Goal: Task Accomplishment & Management: Manage account settings

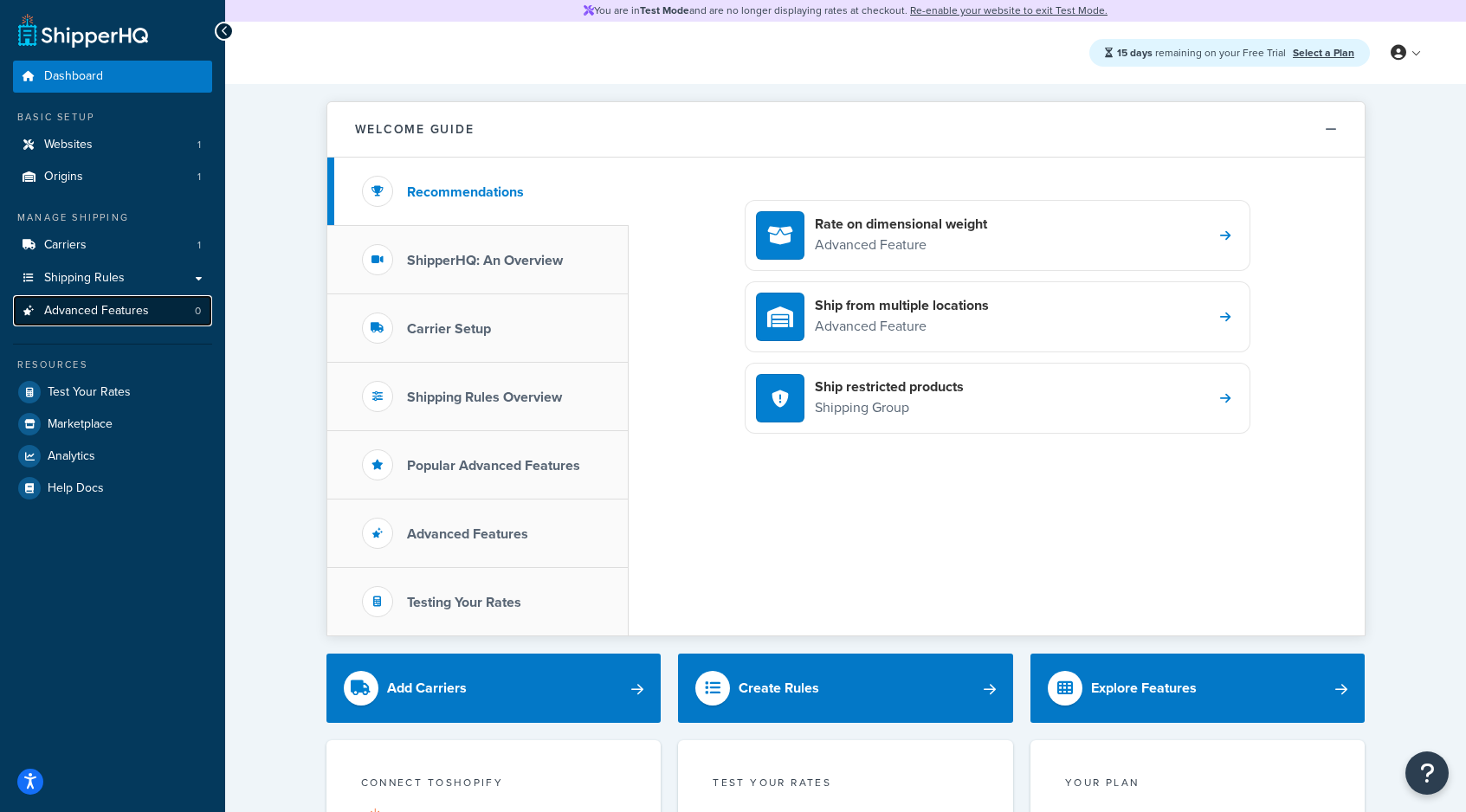
click at [112, 315] on span "Advanced Features" at bounding box center [97, 311] width 105 height 15
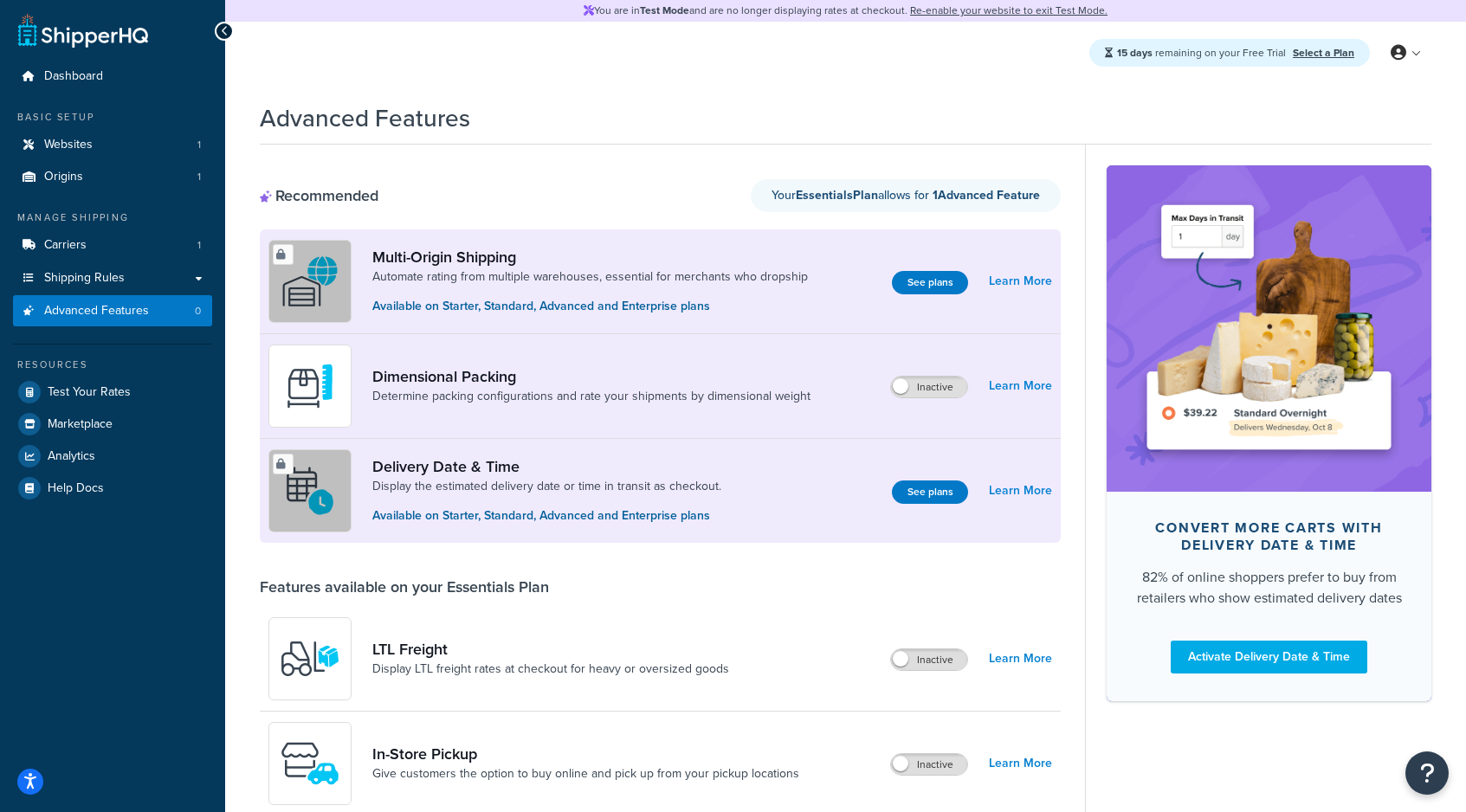
scroll to position [258, 0]
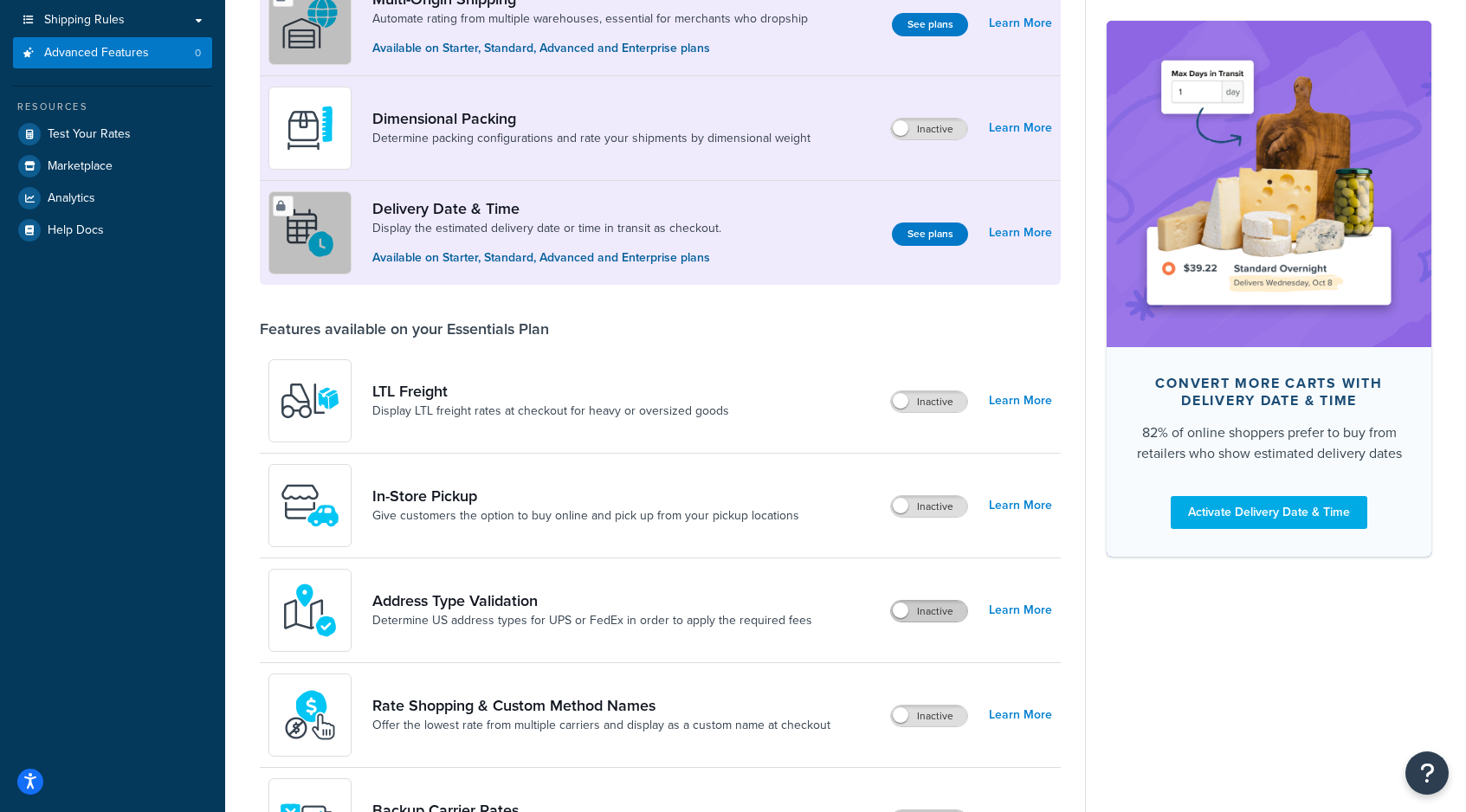
click at [921, 610] on label "Inactive" at bounding box center [929, 612] width 76 height 21
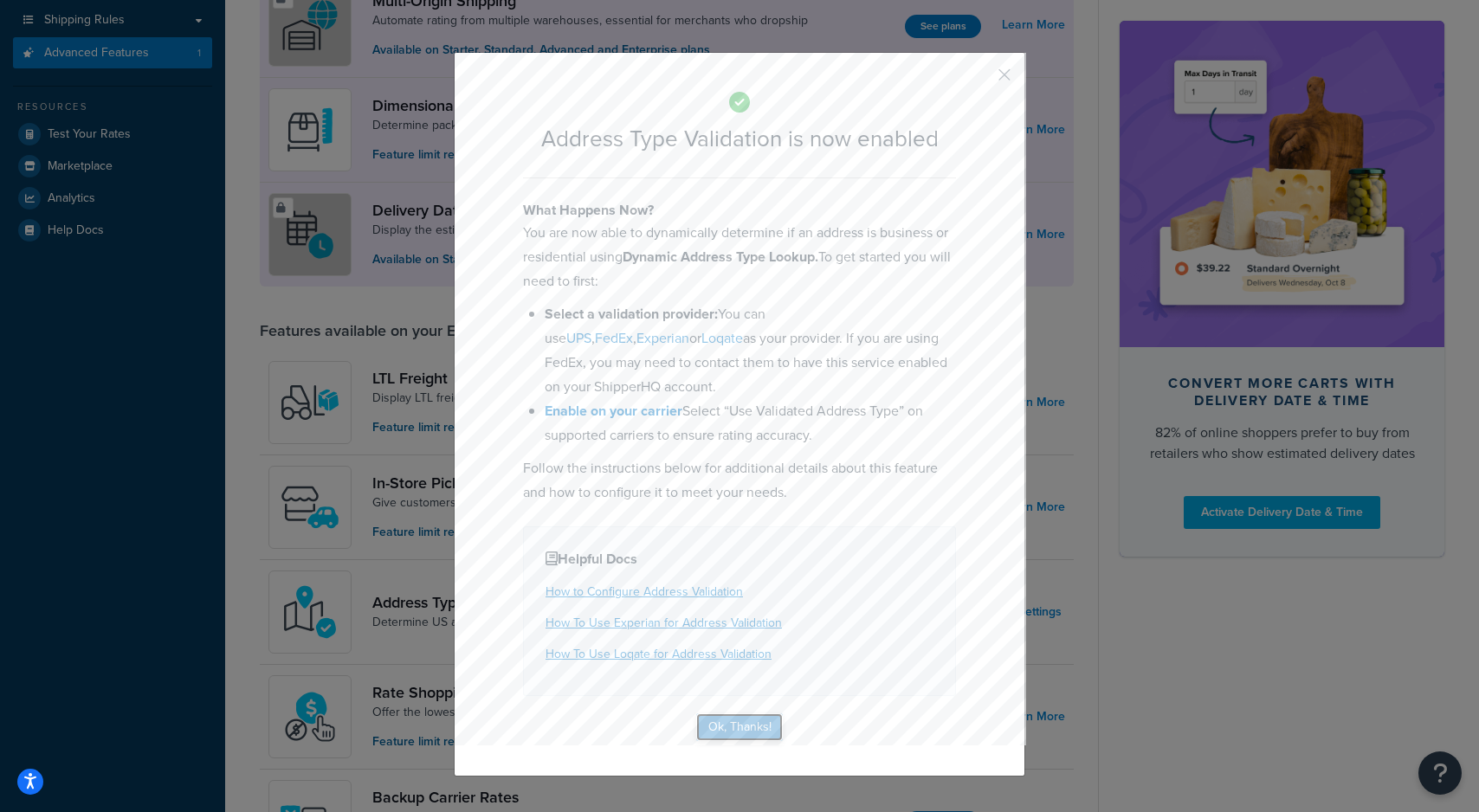
click at [732, 719] on button "Ok, Thanks!" at bounding box center [739, 727] width 86 height 28
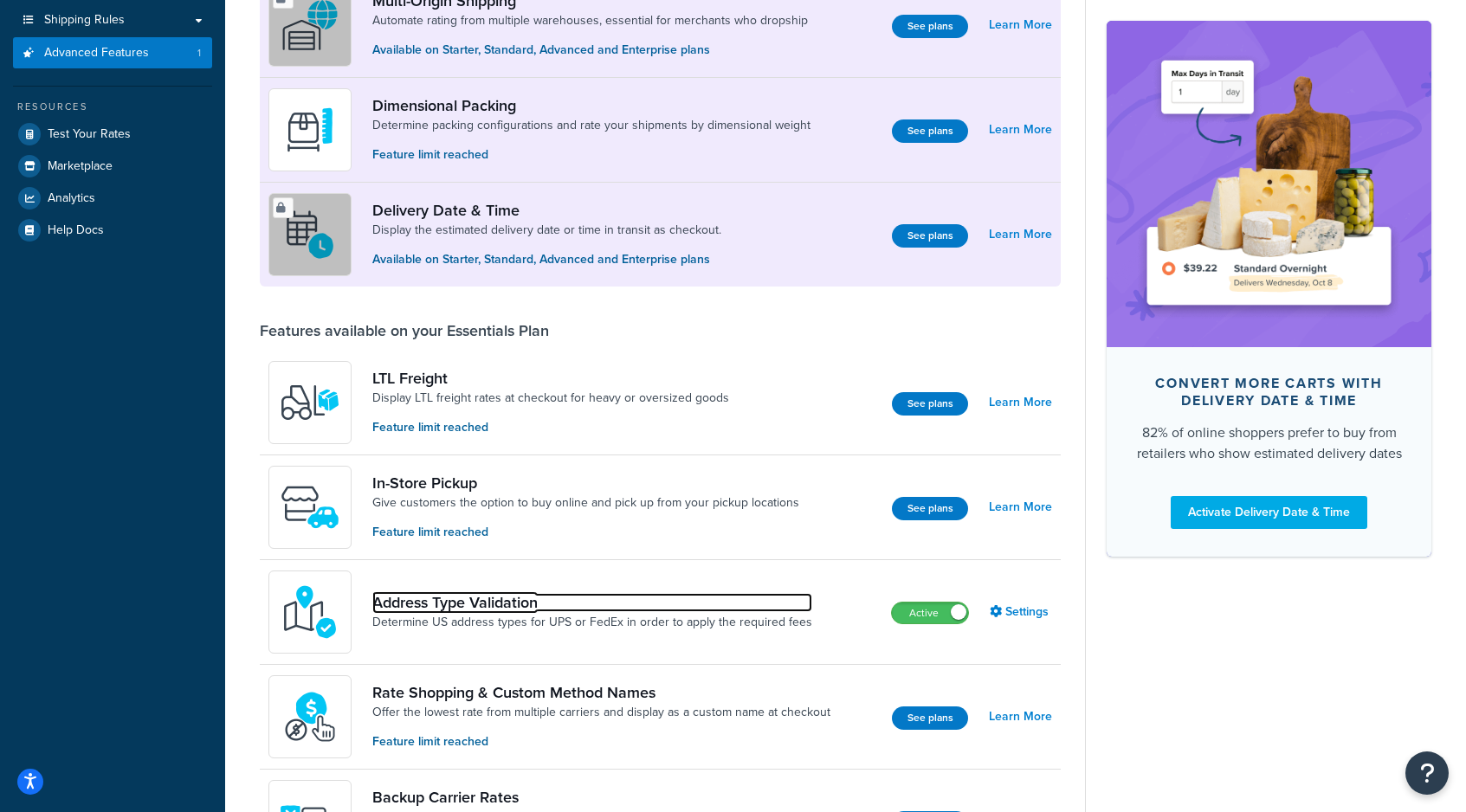
click at [458, 593] on link "Address Type Validation" at bounding box center [592, 603] width 440 height 19
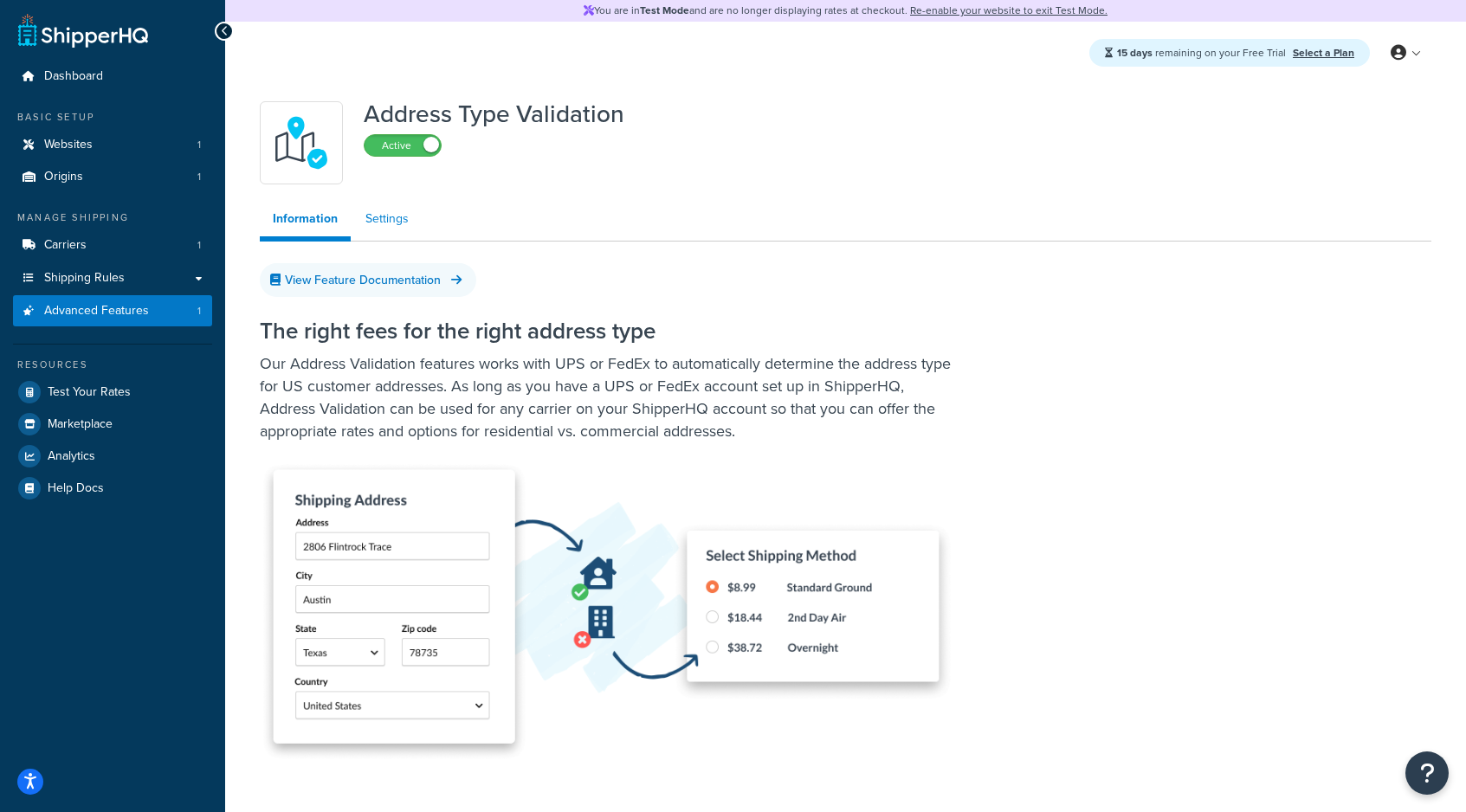
click at [390, 222] on link "Settings" at bounding box center [387, 220] width 70 height 35
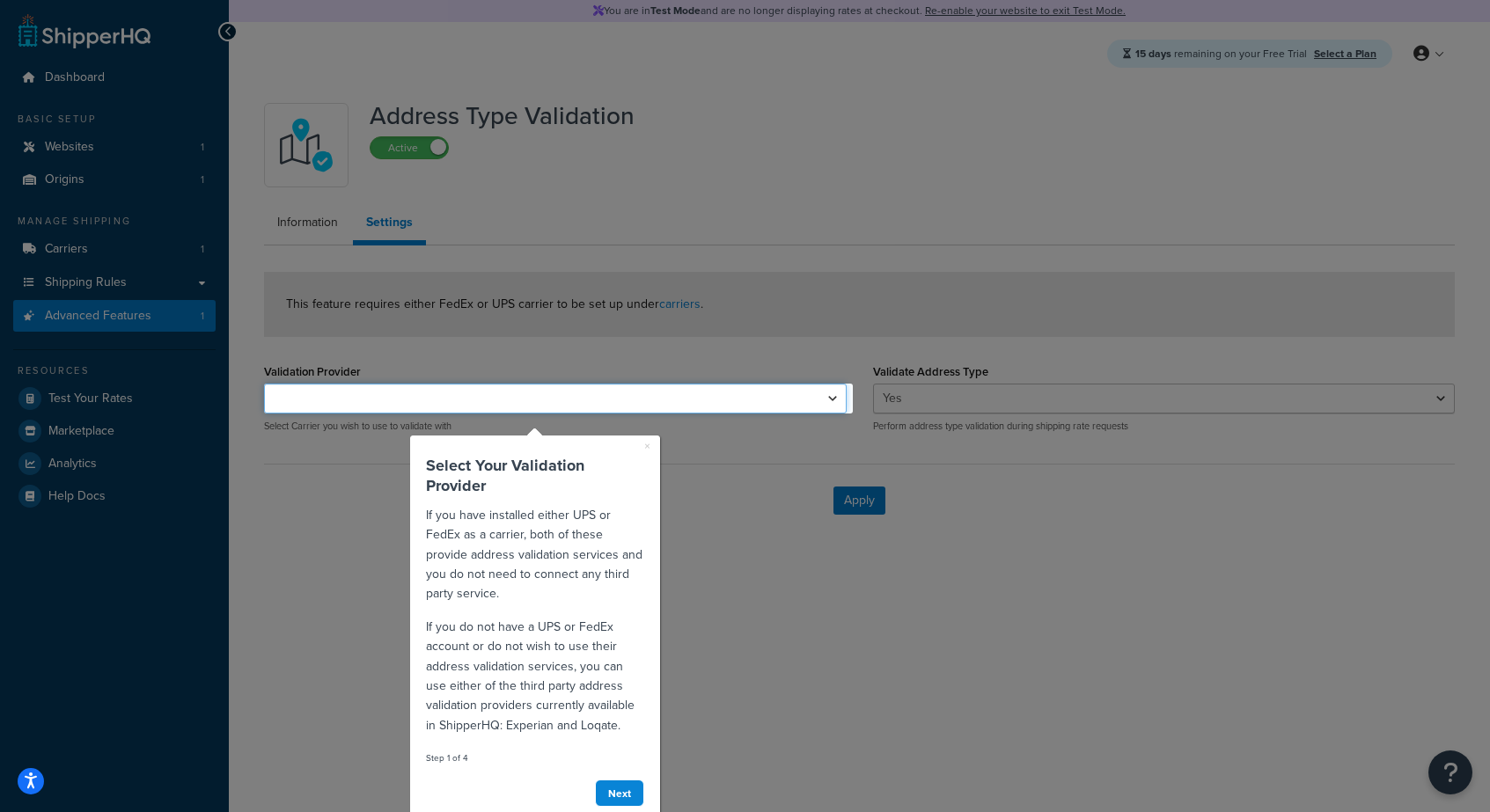
click at [399, 395] on select "UPS®" at bounding box center [555, 398] width 583 height 30
select select "169947"
click at [264, 383] on select "UPS®" at bounding box center [555, 398] width 583 height 30
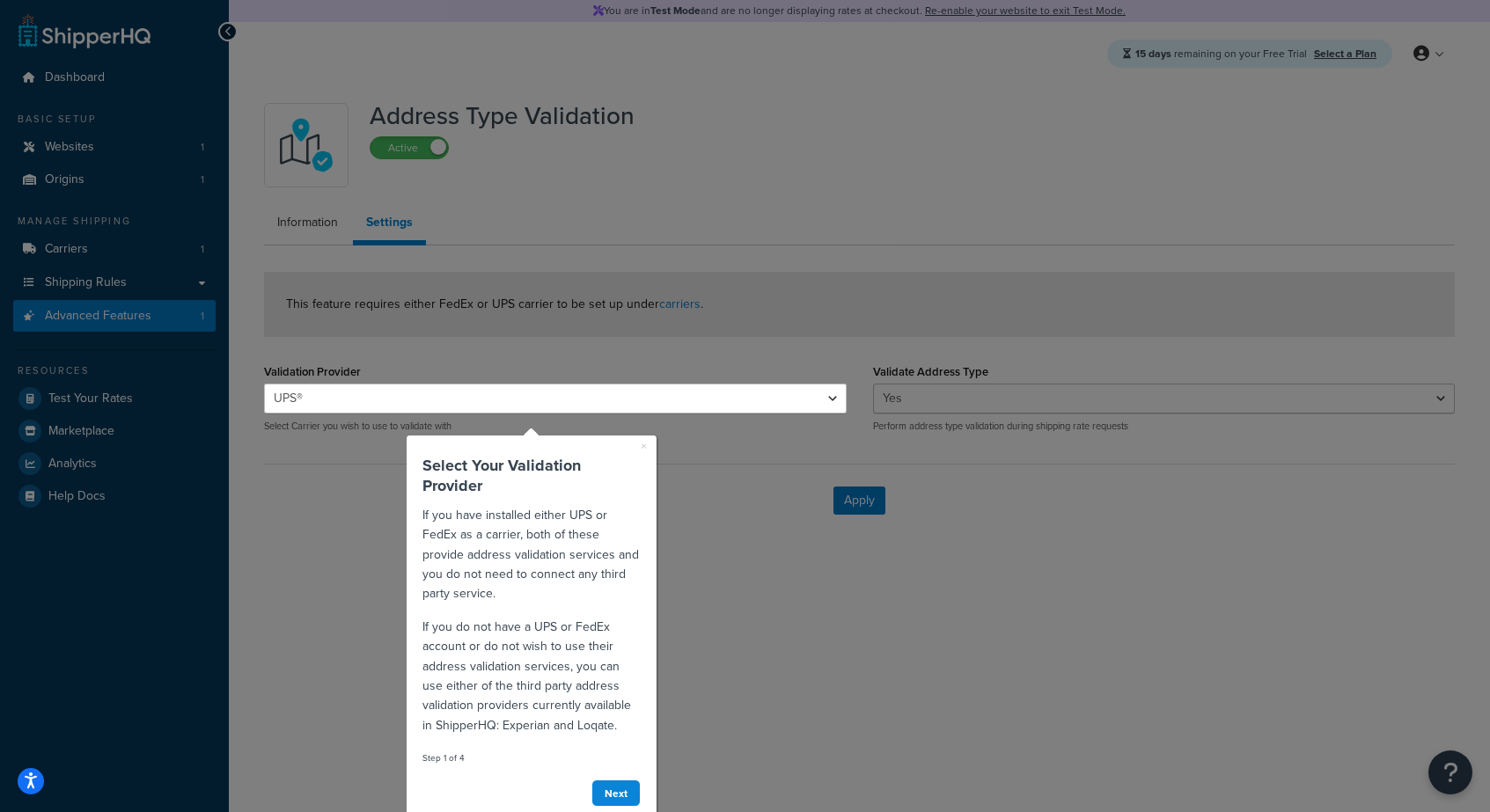
click at [291, 548] on div at bounding box center [555, 621] width 583 height 415
click at [613, 803] on link "Next" at bounding box center [617, 793] width 50 height 27
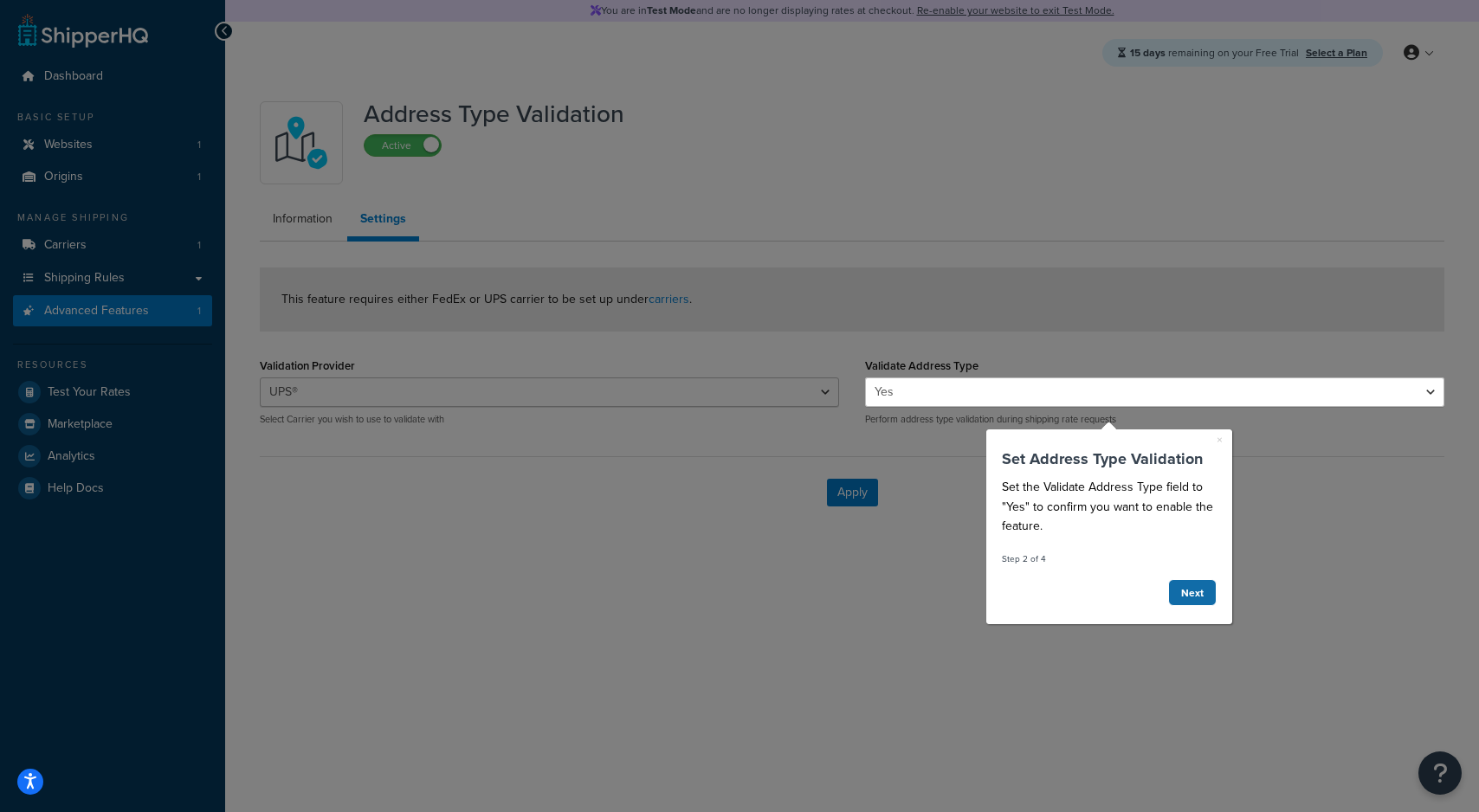
click at [1202, 593] on link "Next" at bounding box center [1192, 592] width 49 height 27
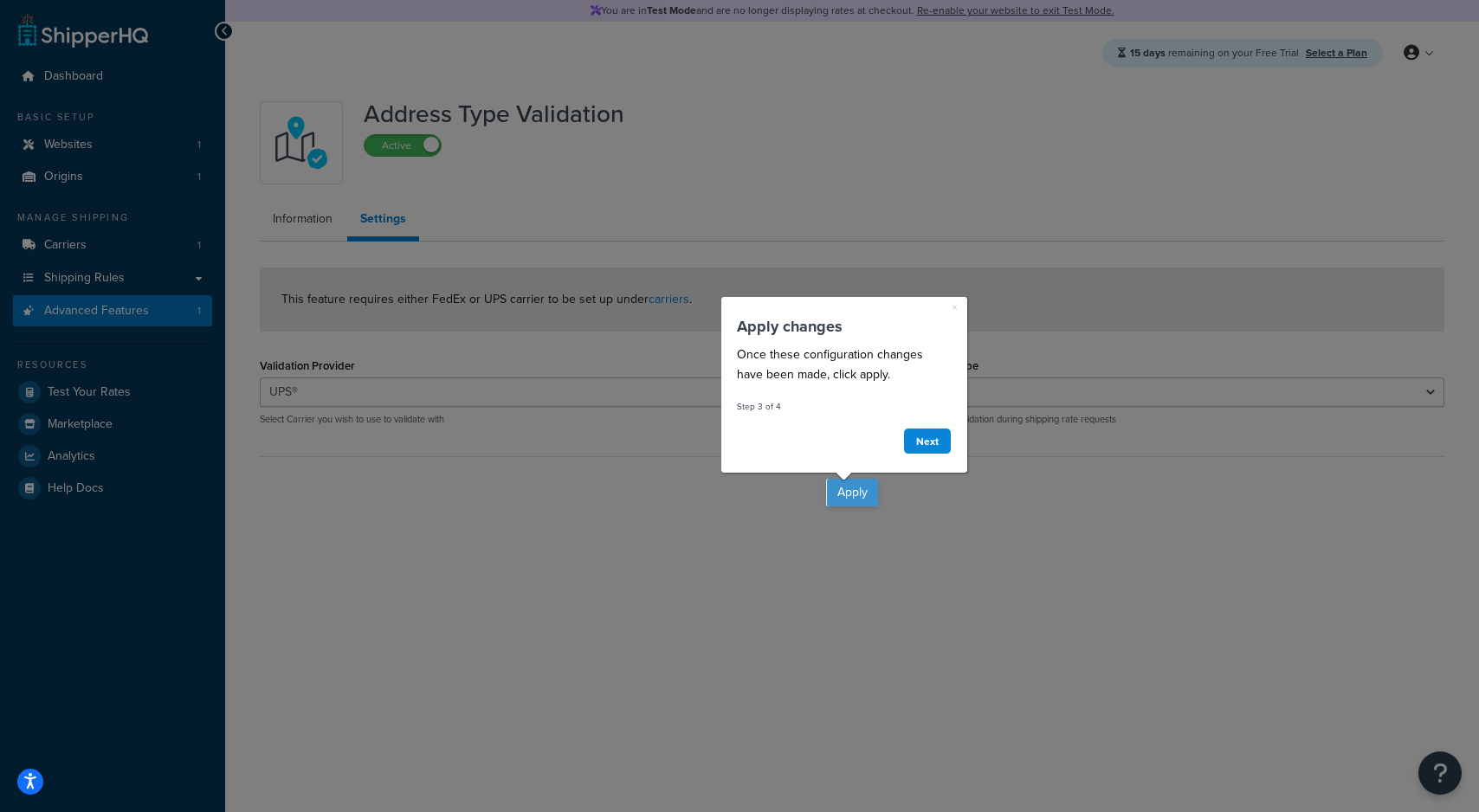
click at [853, 500] on button "Apply" at bounding box center [852, 493] width 51 height 28
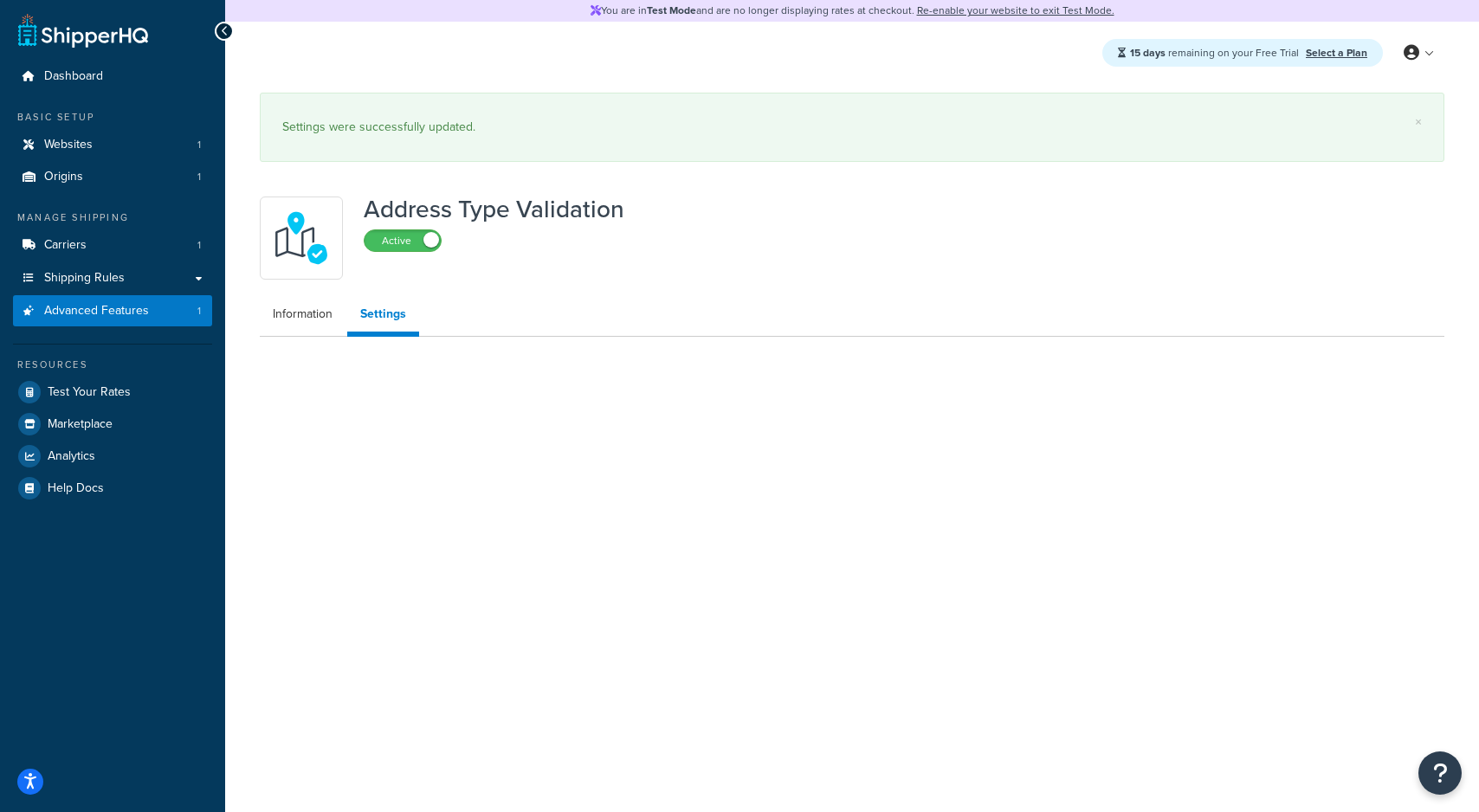
select select "169947"
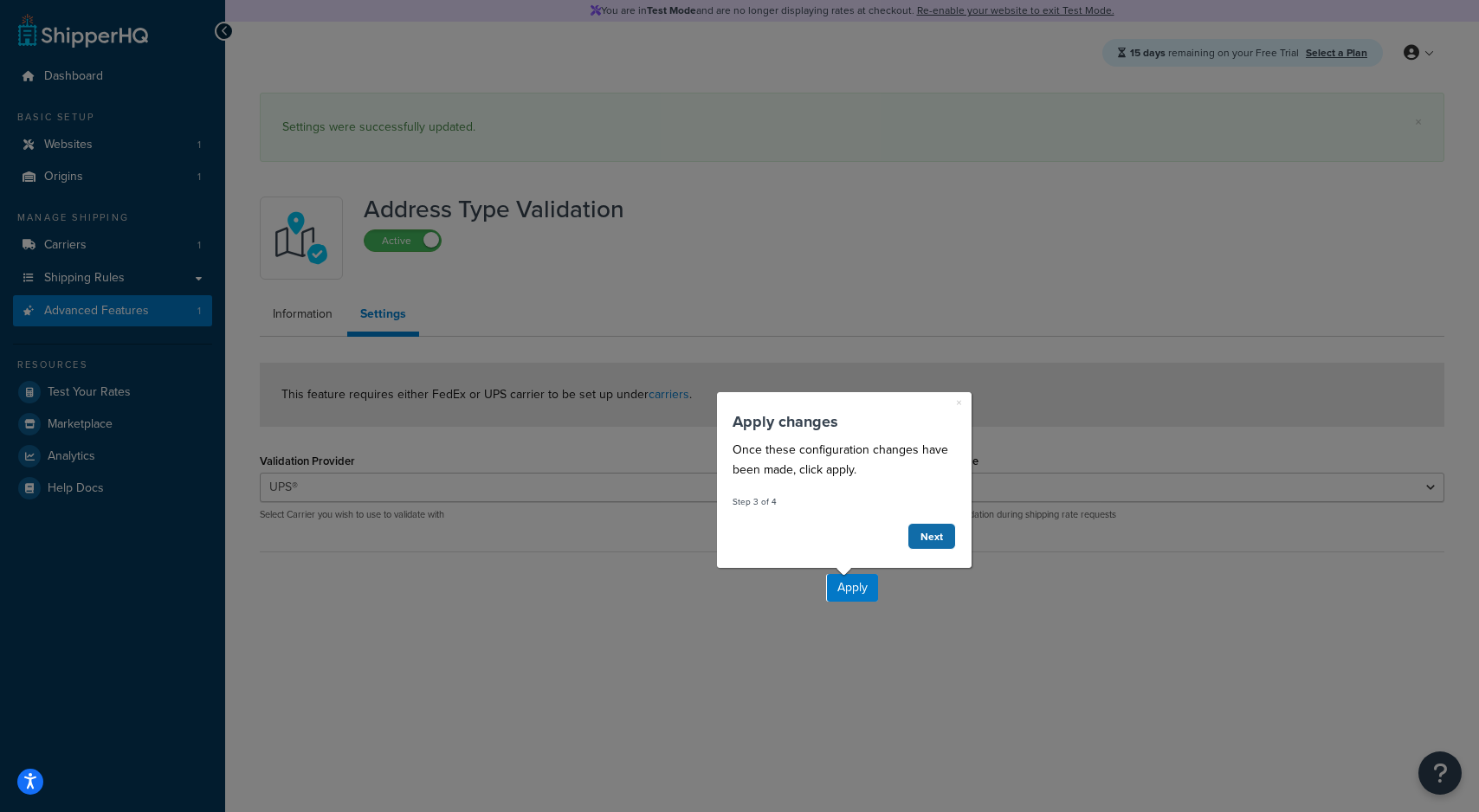
click at [947, 534] on link "Next" at bounding box center [931, 536] width 49 height 27
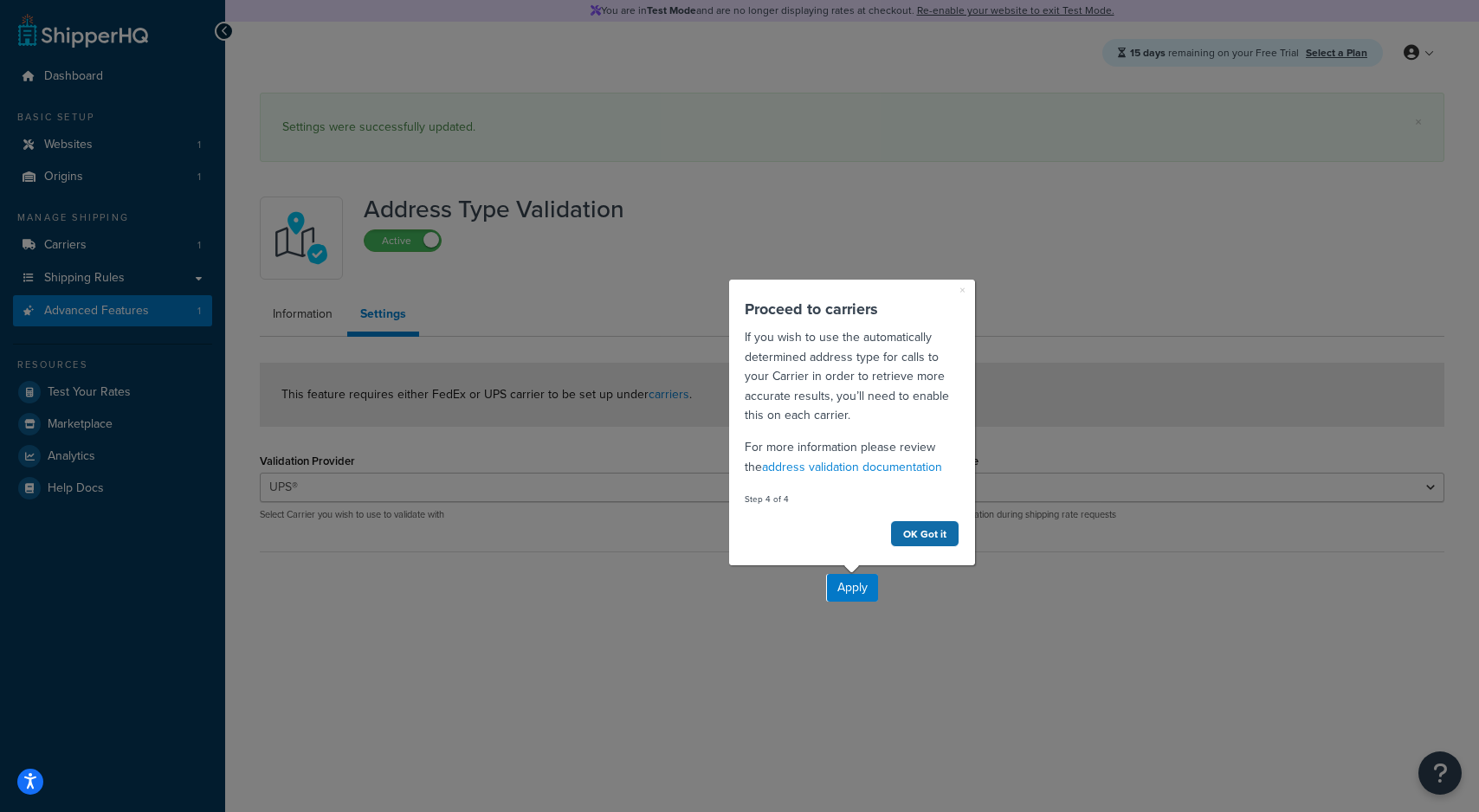
click at [923, 538] on link "OK Got it" at bounding box center [926, 533] width 70 height 27
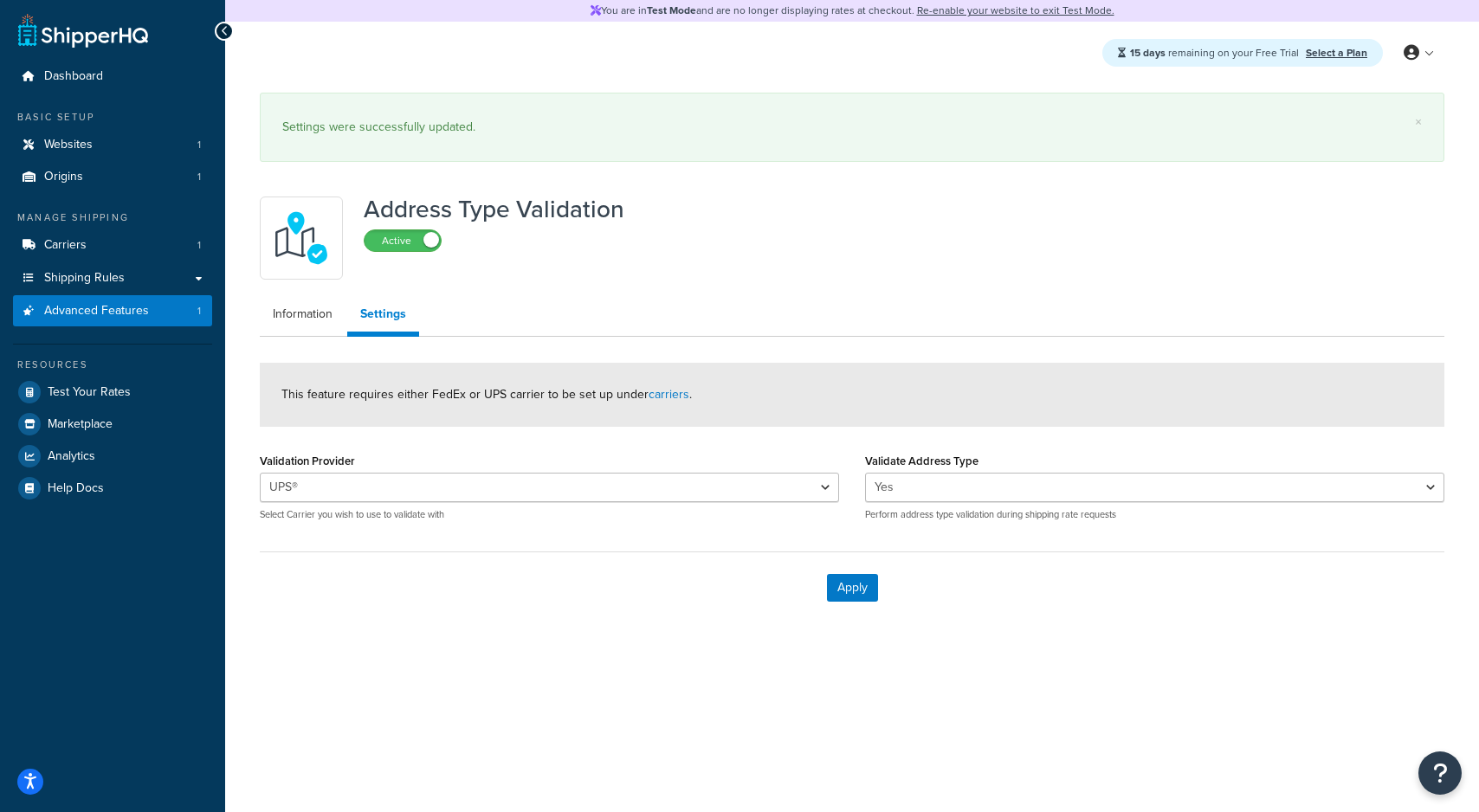
click at [397, 653] on div "× Settings were successfully updated. Address Type Validation Active Informatio…" at bounding box center [851, 375] width 1254 height 583
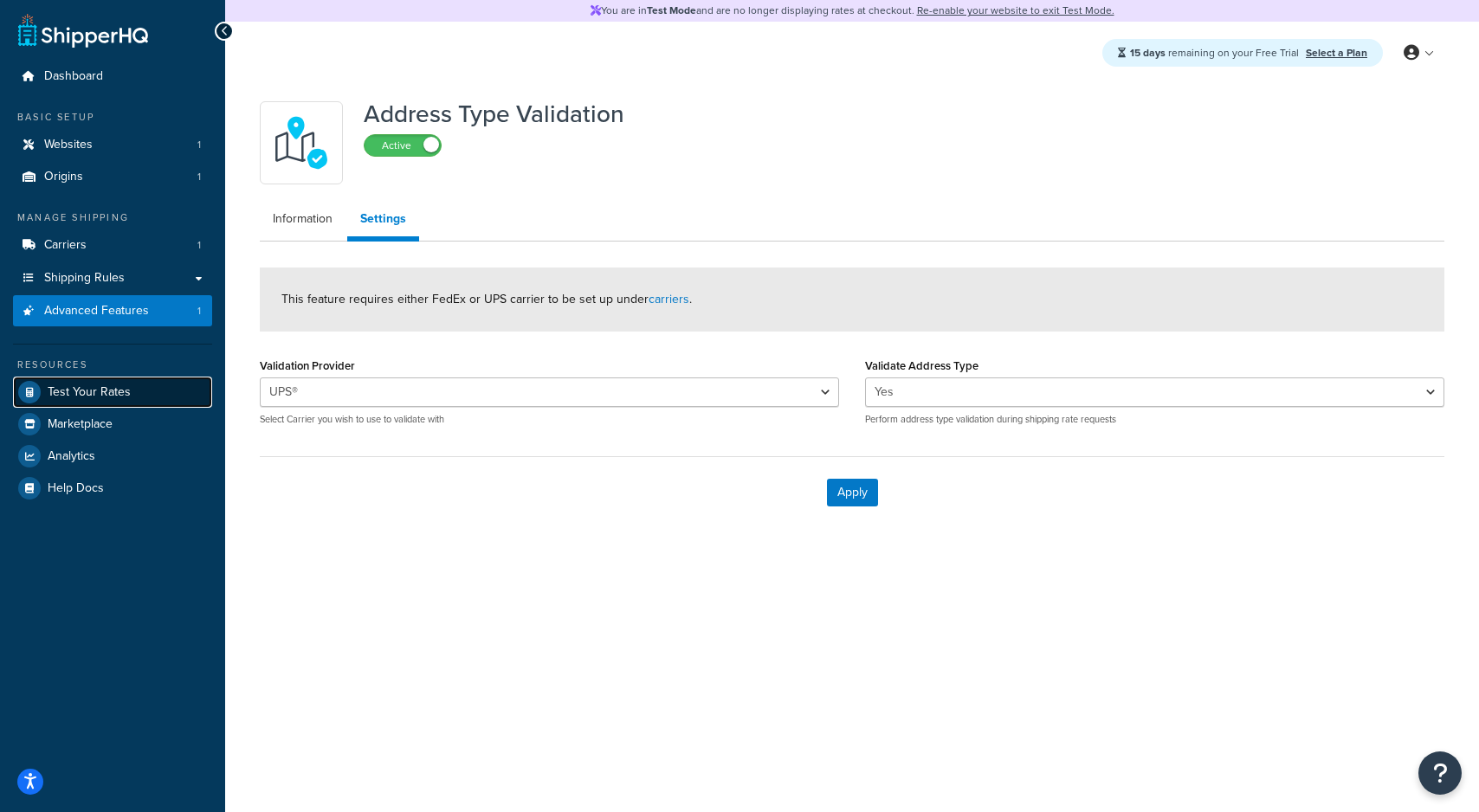
click at [116, 389] on span "Test Your Rates" at bounding box center [89, 392] width 83 height 15
select select "TX"
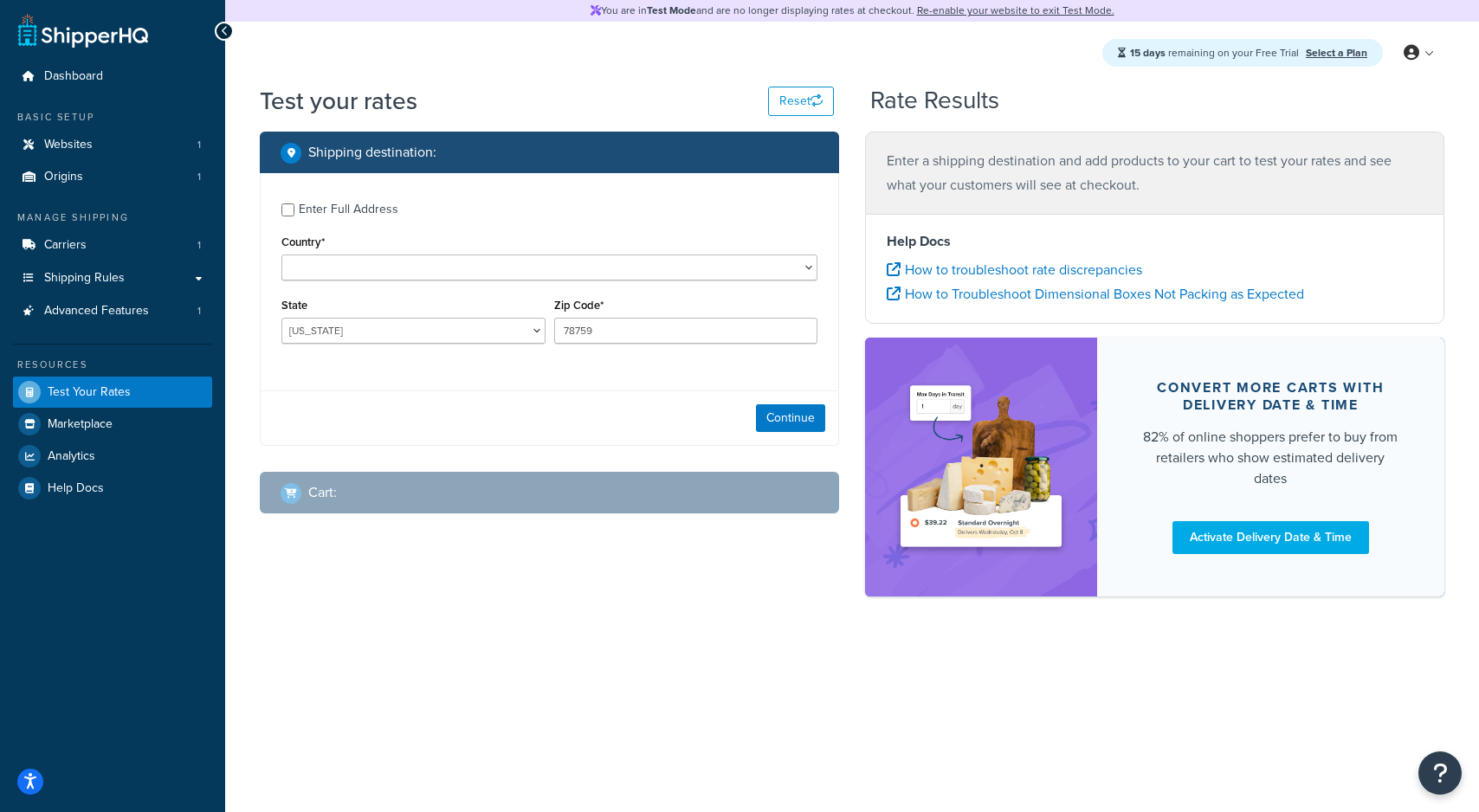
select select "US"
click at [782, 409] on button "Continue" at bounding box center [791, 418] width 70 height 28
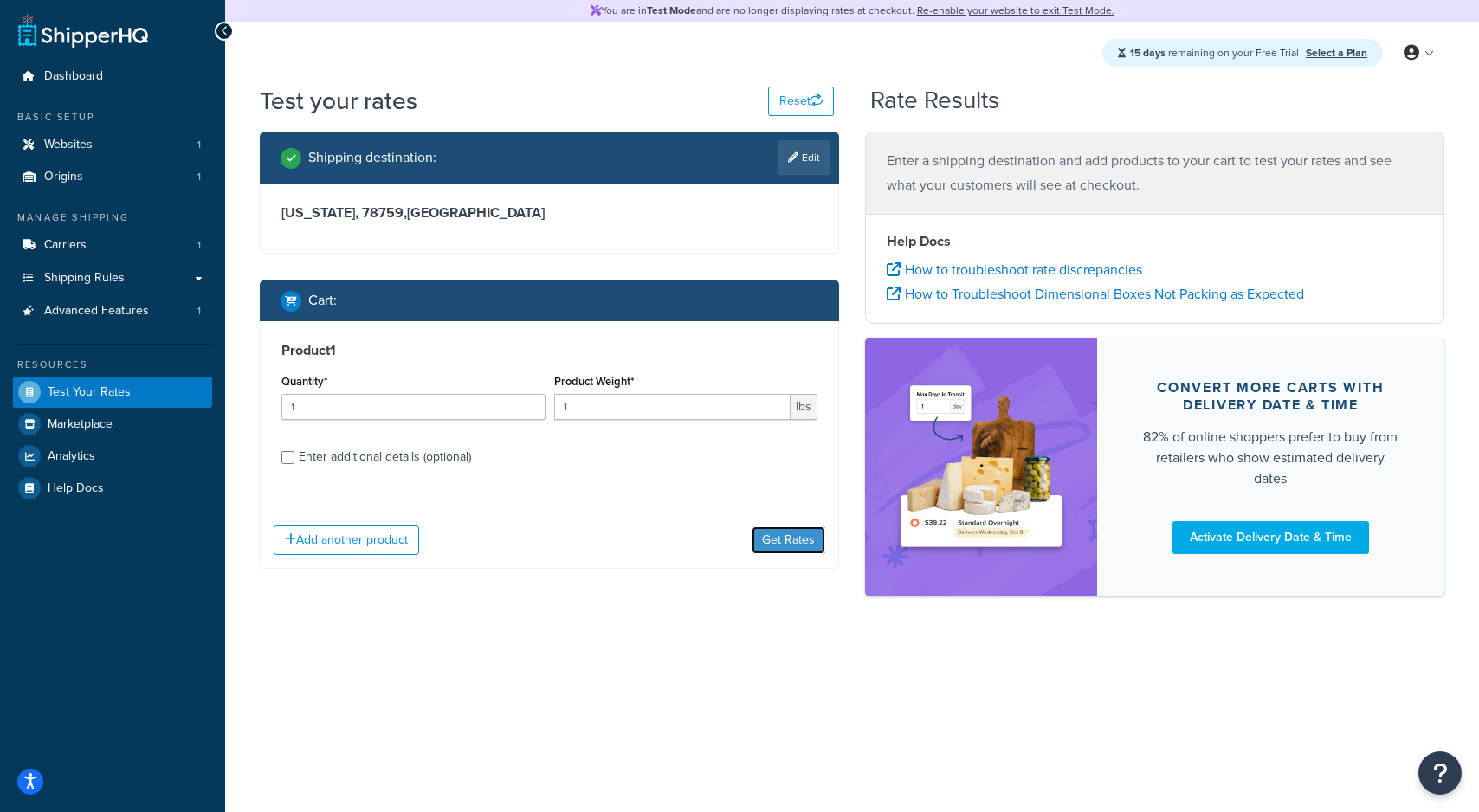
click at [789, 534] on button "Get Rates" at bounding box center [789, 540] width 73 height 28
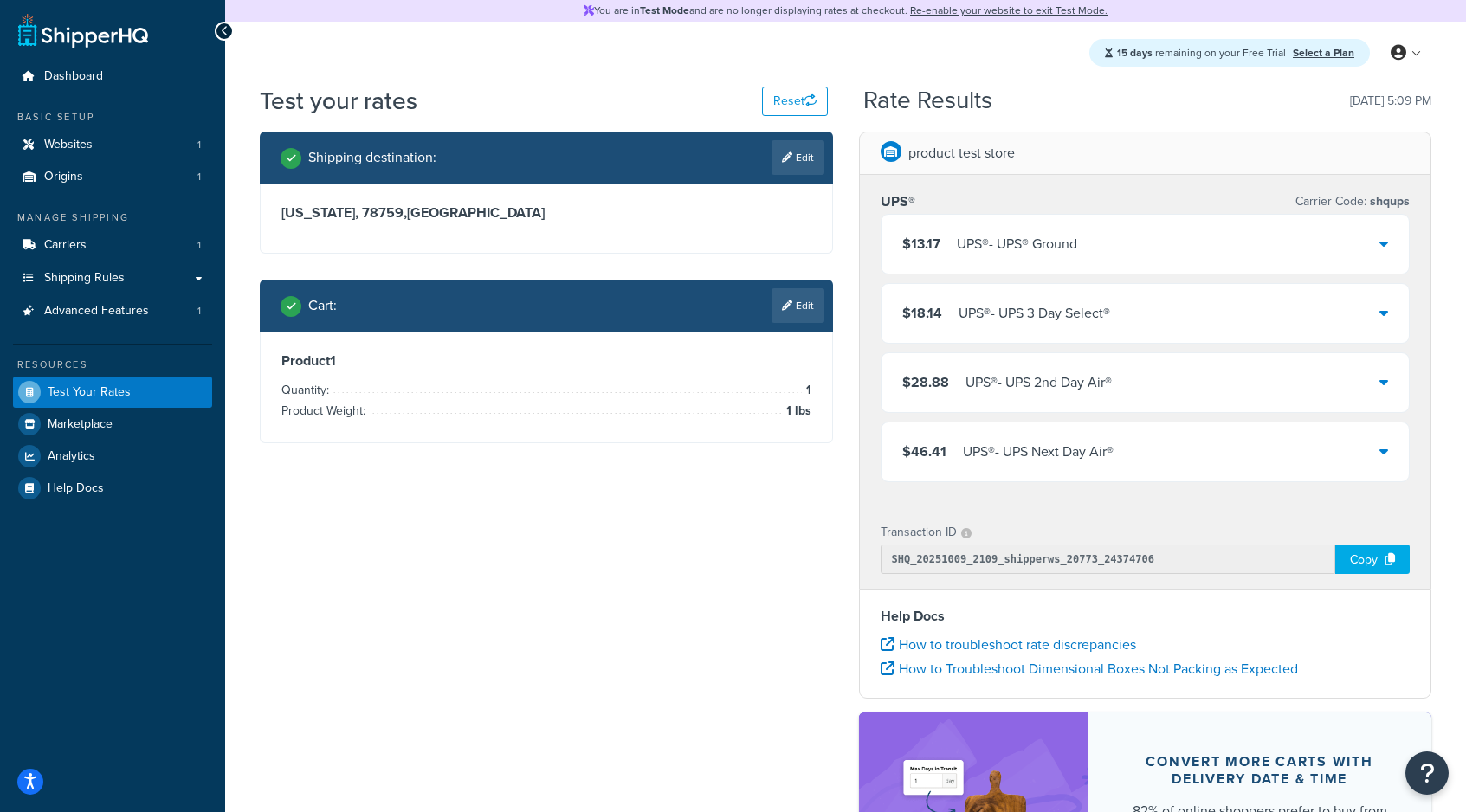
click at [995, 377] on div "UPS® - UPS 2nd Day Air®" at bounding box center [1039, 382] width 146 height 24
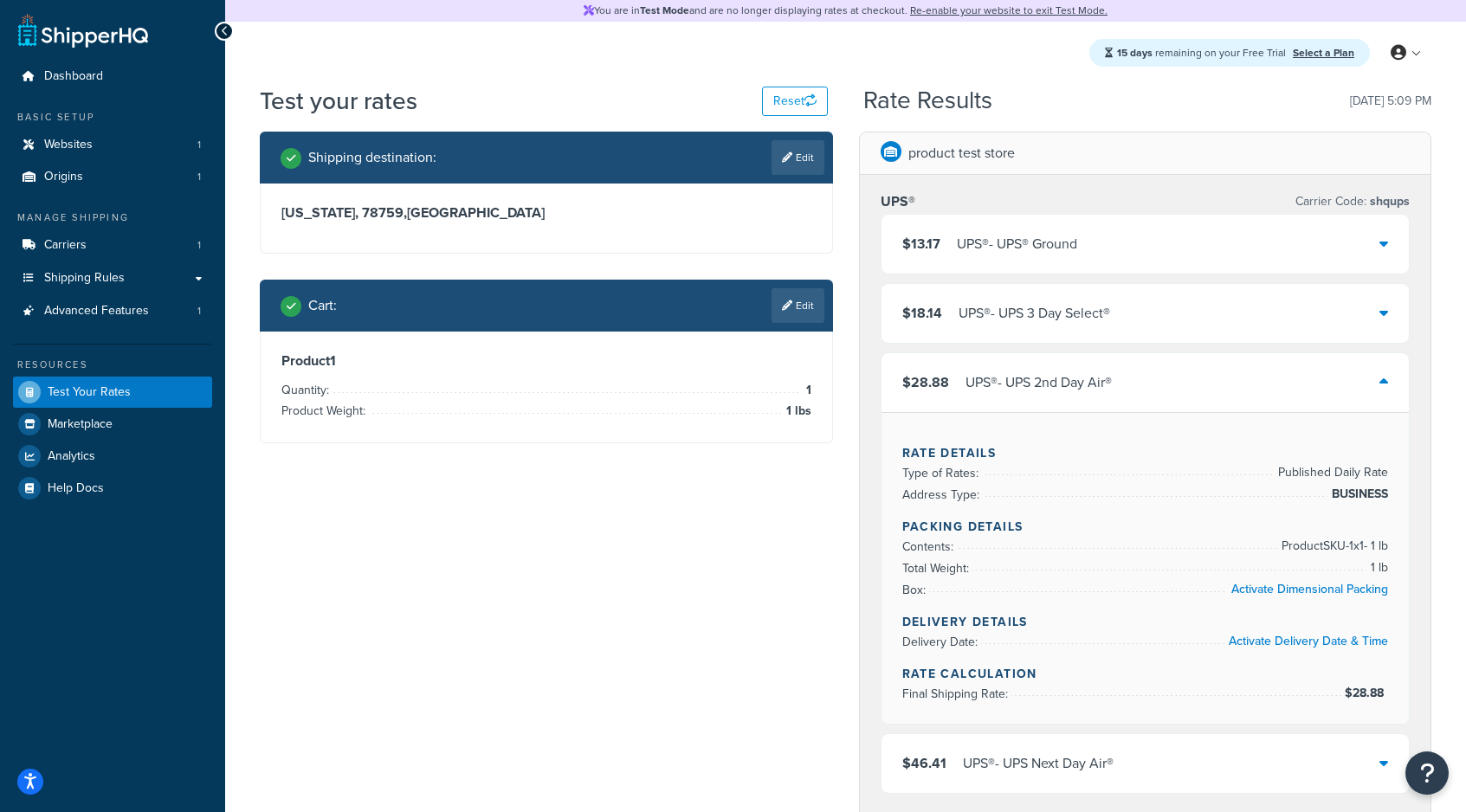
click at [476, 485] on div "Shipping destination : Edit Texas, 78759 , United States Cart : Edit Product 1 …" at bounding box center [845, 714] width 1198 height 1166
click at [58, 131] on link "Websites 1" at bounding box center [112, 145] width 200 height 32
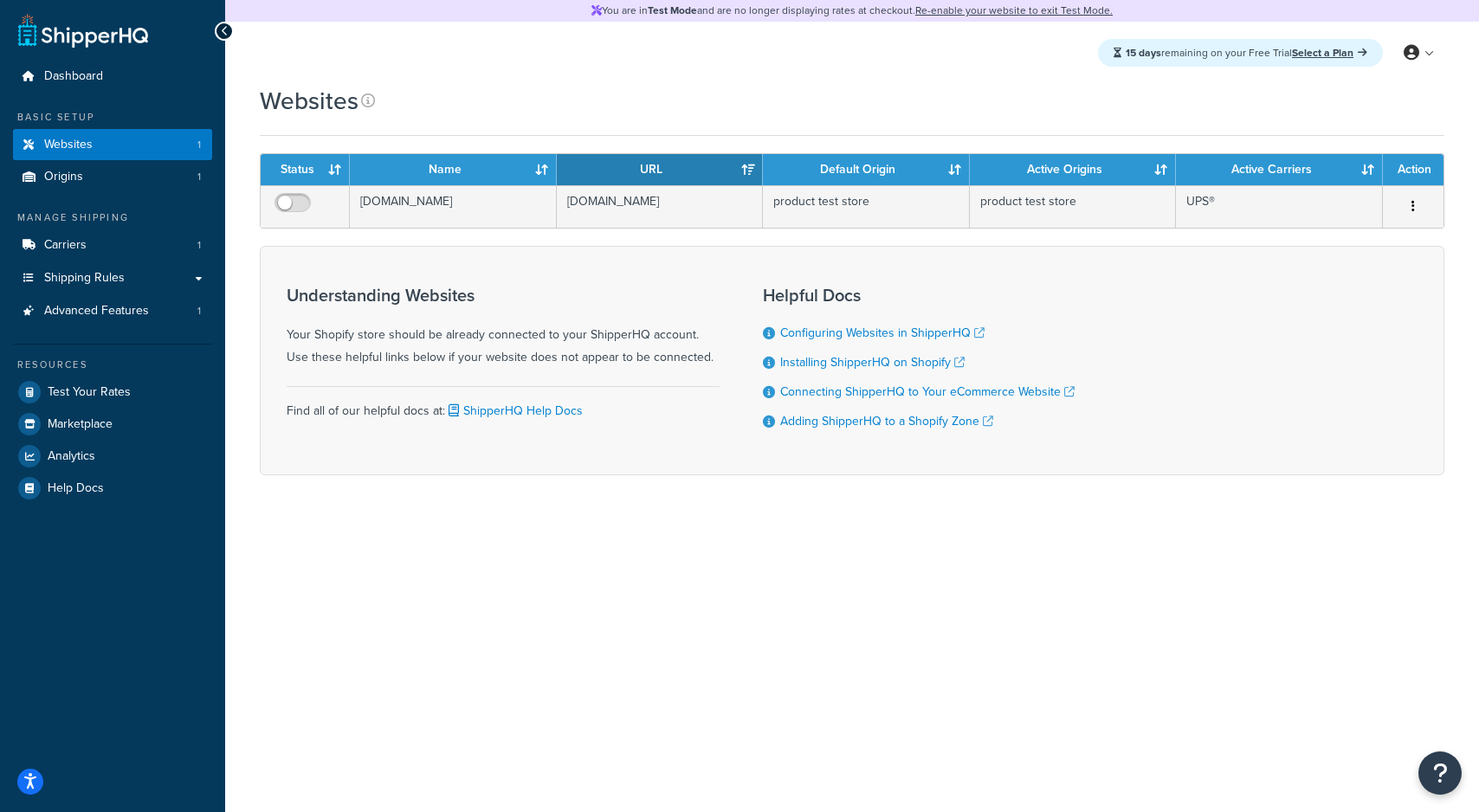
drag, startPoint x: 348, startPoint y: 592, endPoint x: 309, endPoint y: 524, distance: 78.4
click at [347, 592] on div "You are in Test Mode and are no longer displaying rates at checkout. Re-enable …" at bounding box center [851, 406] width 1254 height 812
click at [59, 71] on span "Dashboard" at bounding box center [74, 77] width 59 height 15
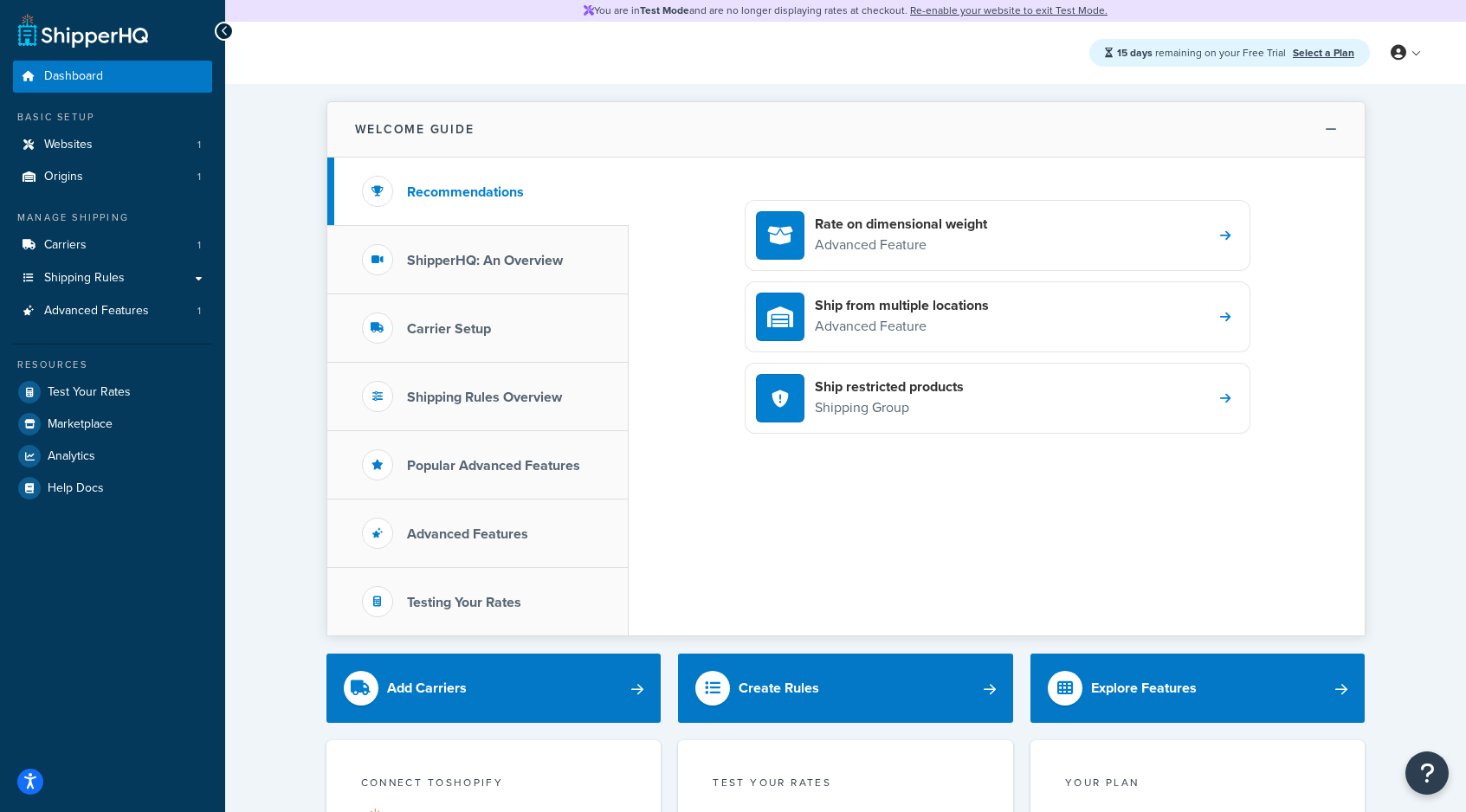
click at [1347, 135] on button "Welcome Guide" at bounding box center [846, 130] width 1038 height 56
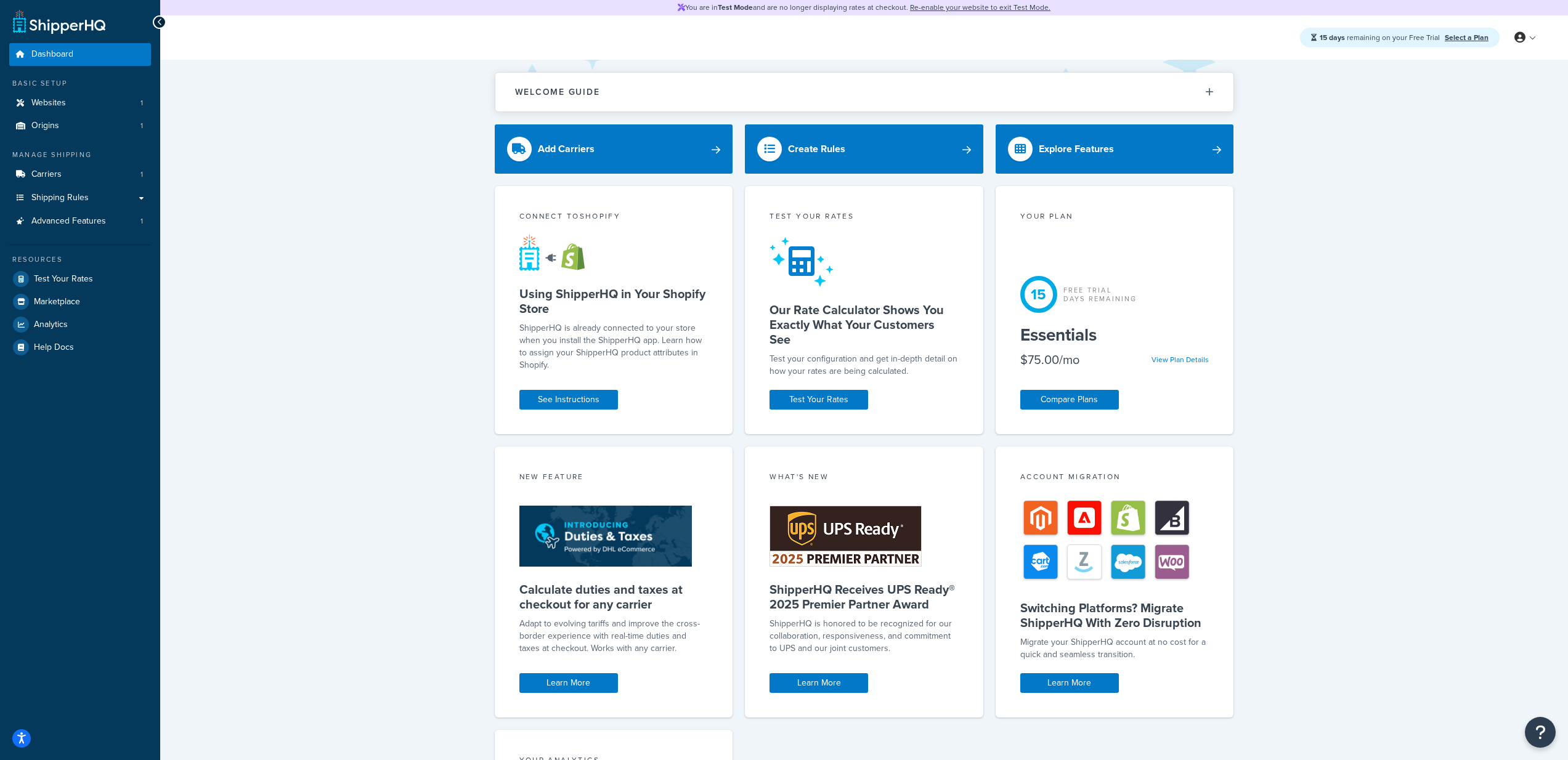
click at [298, 192] on div "Welcome Guide Recommendations ShipperHQ: An Overview Carrier Setup Shipping Rul…" at bounding box center [864, 530] width 1408 height 941
click at [934, 143] on link "Create Rules" at bounding box center [864, 149] width 239 height 50
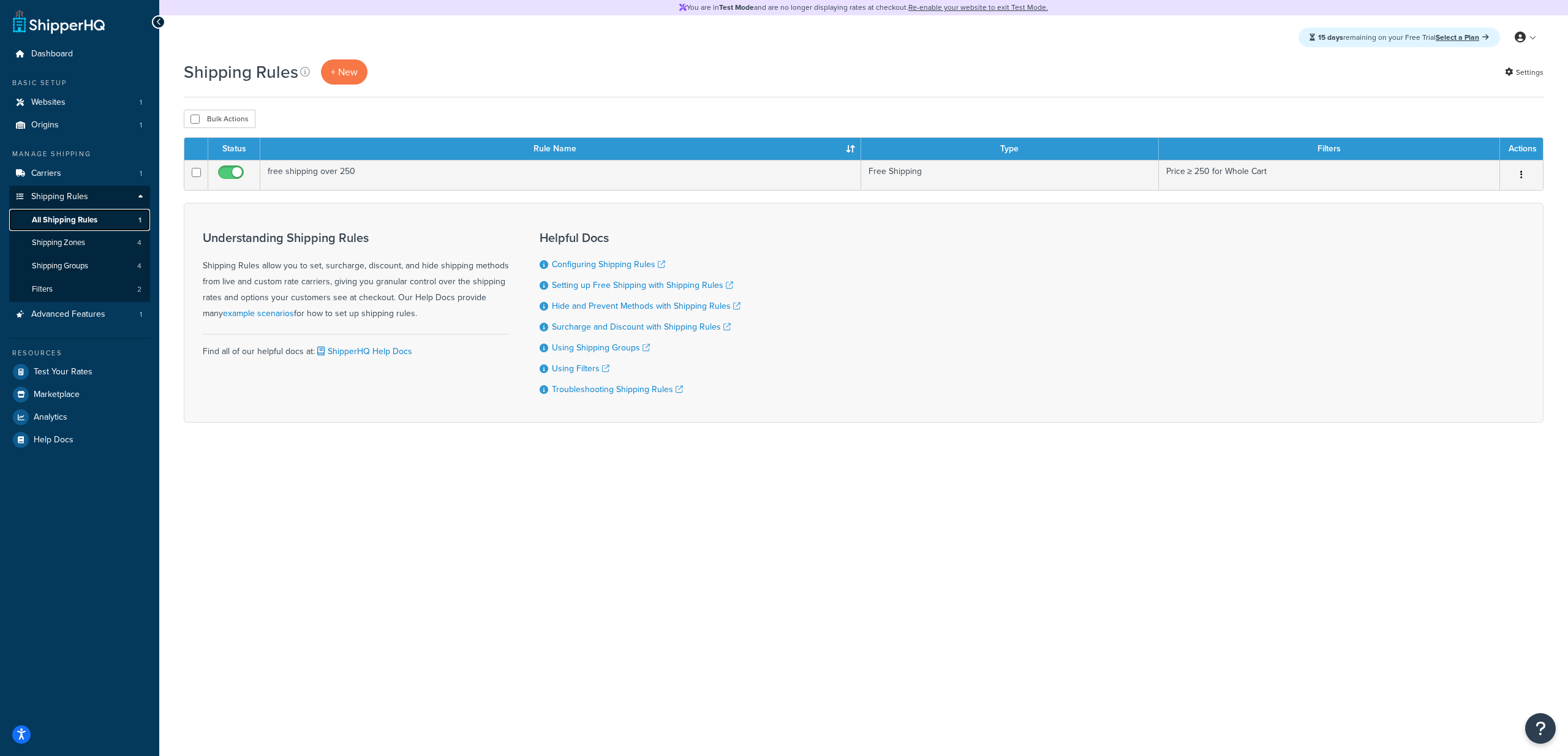
click at [81, 210] on link "All Shipping Rules 1" at bounding box center [80, 220] width 141 height 23
click at [560, 494] on div "You are in Test Mode and are no longer displaying rates at checkout. Re-enable …" at bounding box center [864, 378] width 1409 height 756
click at [568, 466] on div "You are in Test Mode and are no longer displaying rates at checkout. Re-enable …" at bounding box center [864, 378] width 1409 height 756
click at [41, 55] on span "Dashboard" at bounding box center [52, 54] width 42 height 10
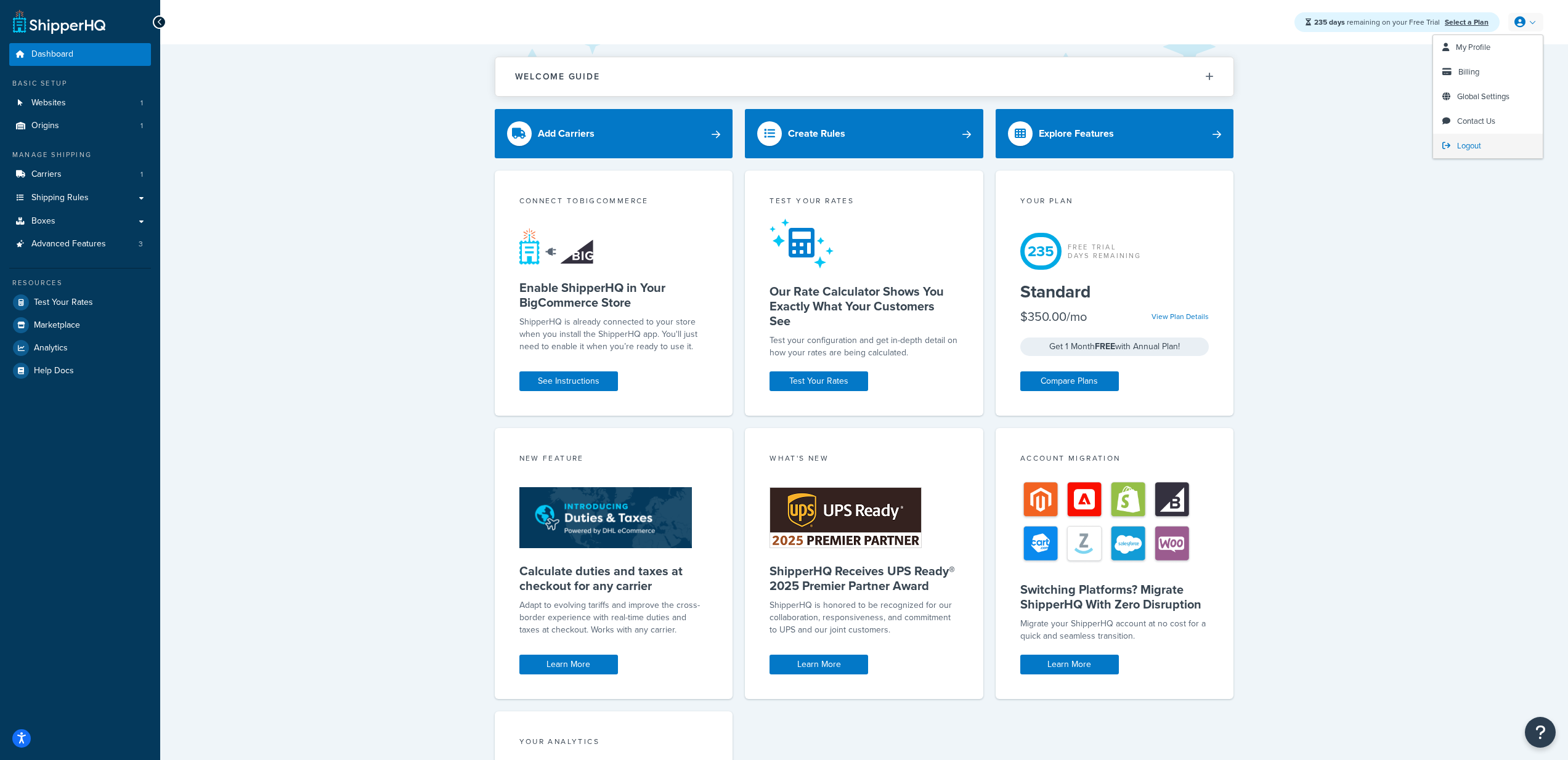
click at [1471, 143] on span "Logout" at bounding box center [1469, 146] width 24 height 12
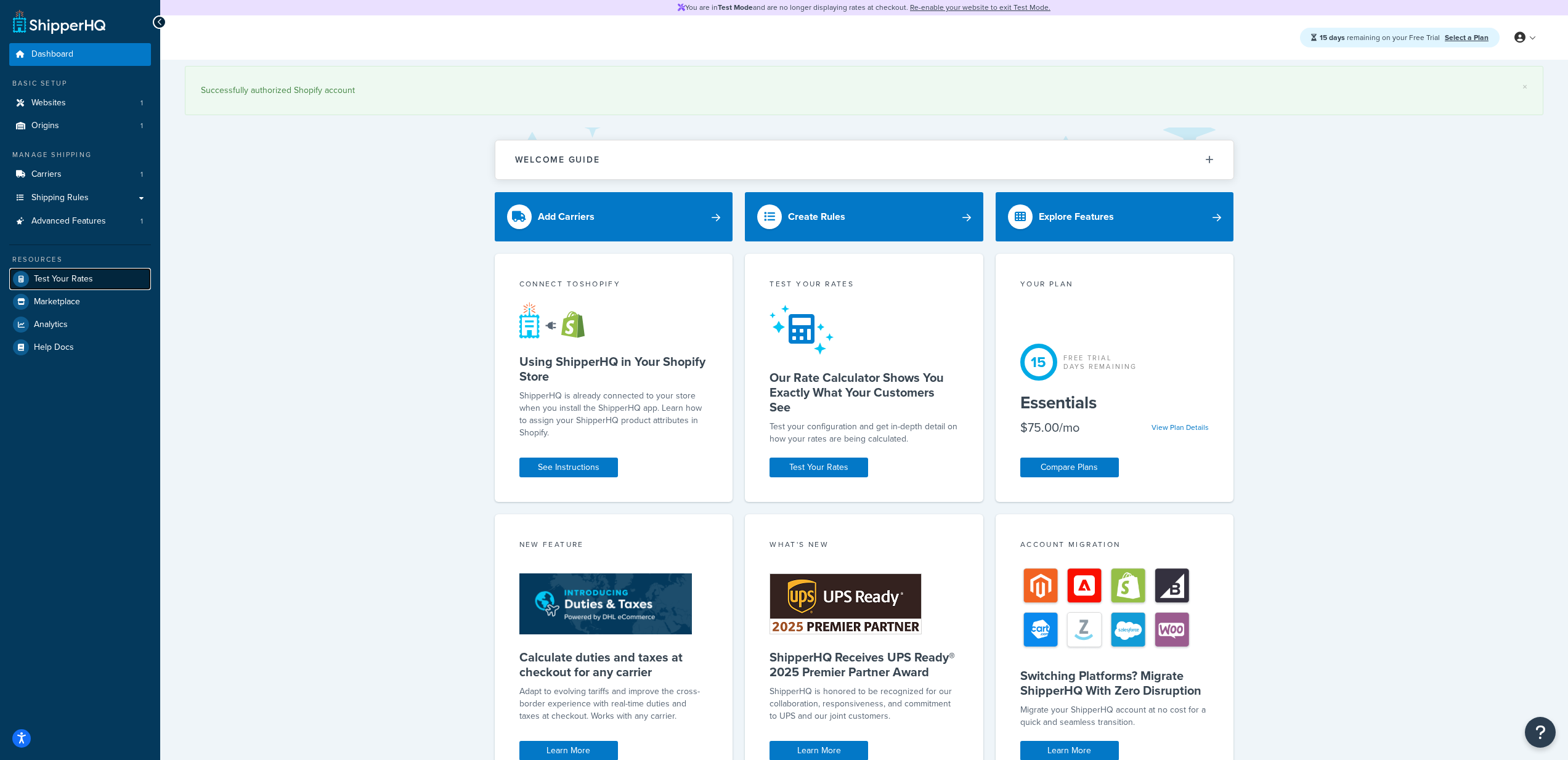
click at [93, 268] on link "Test Your Rates" at bounding box center [80, 279] width 142 height 22
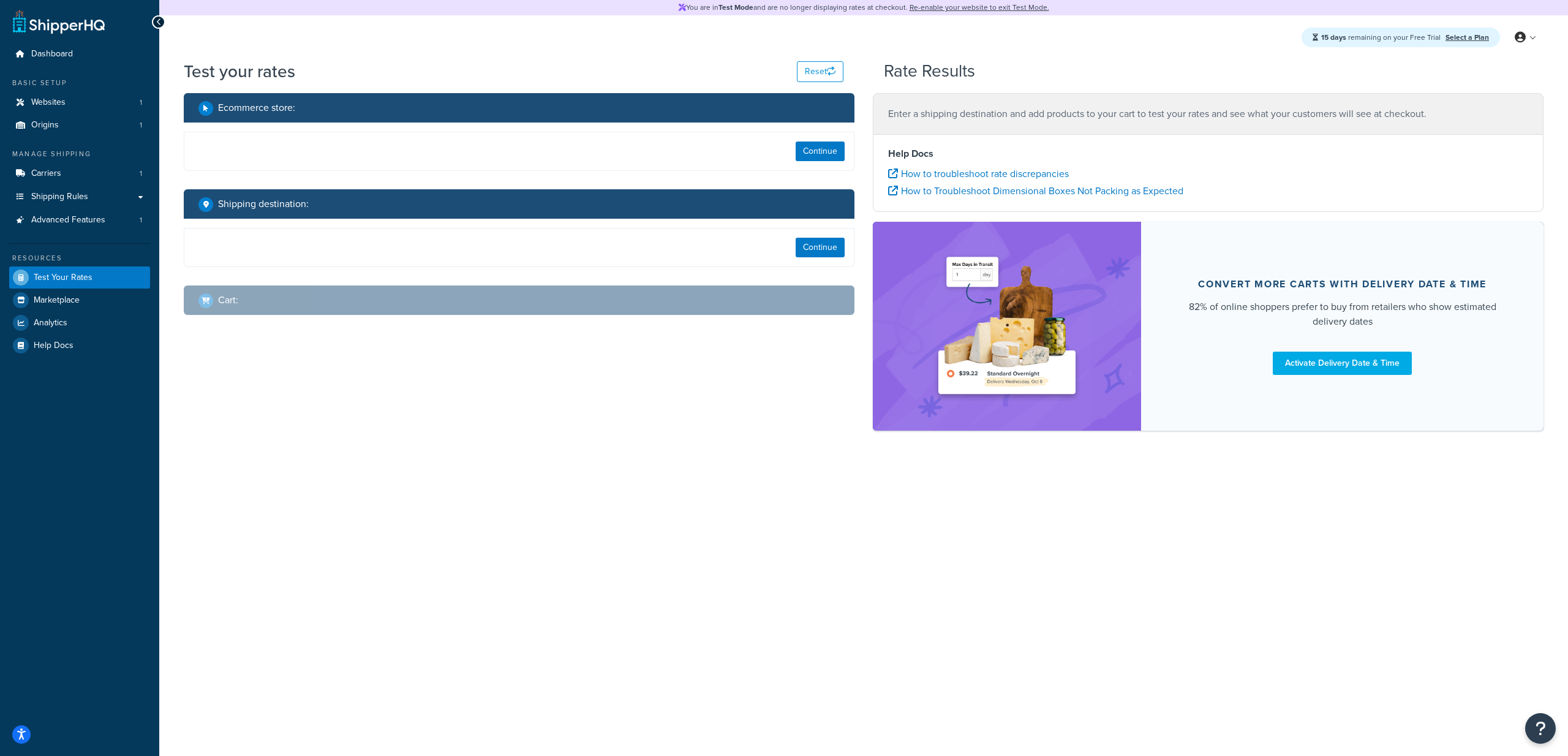
select select "TX"
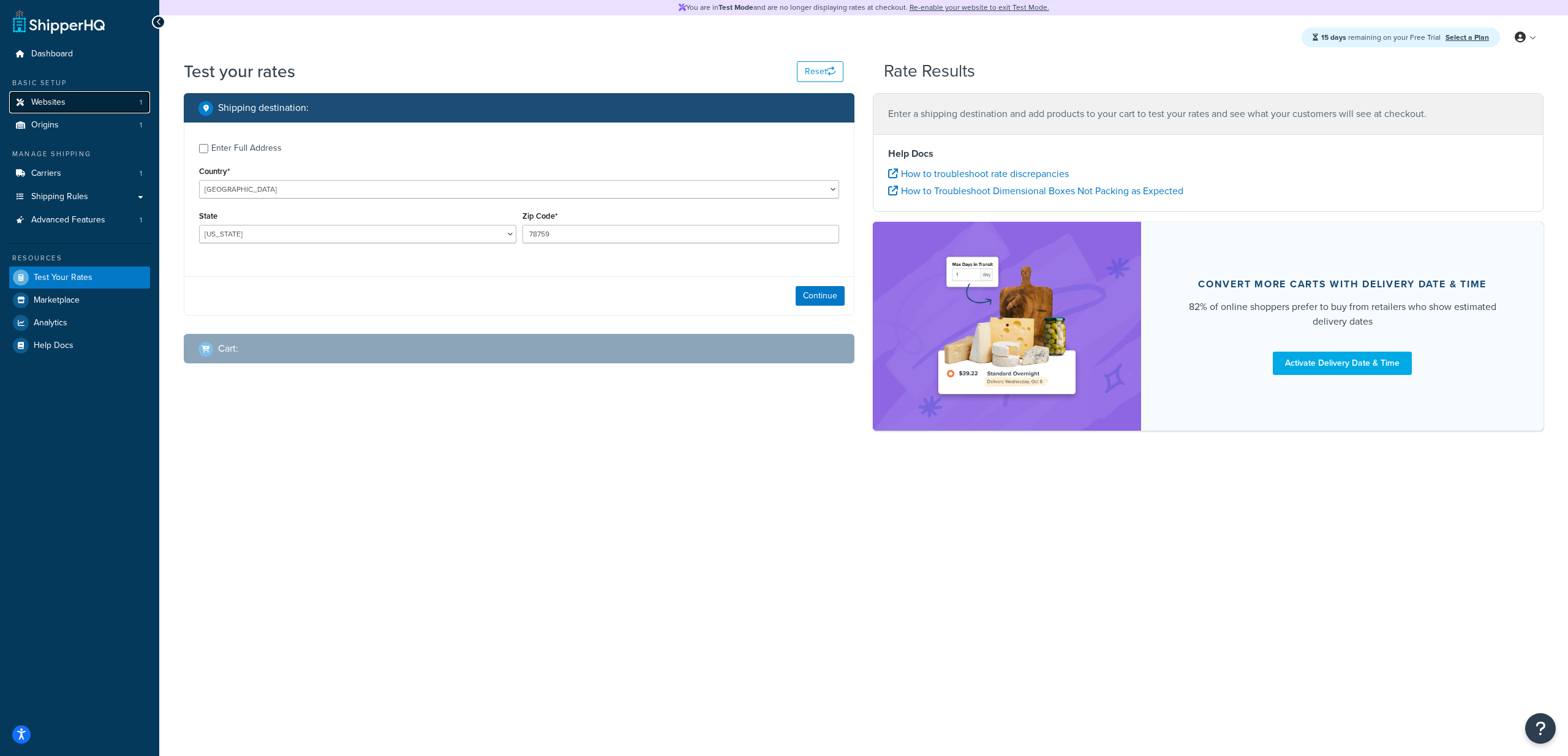
click at [89, 104] on link "Websites 1" at bounding box center [80, 102] width 141 height 23
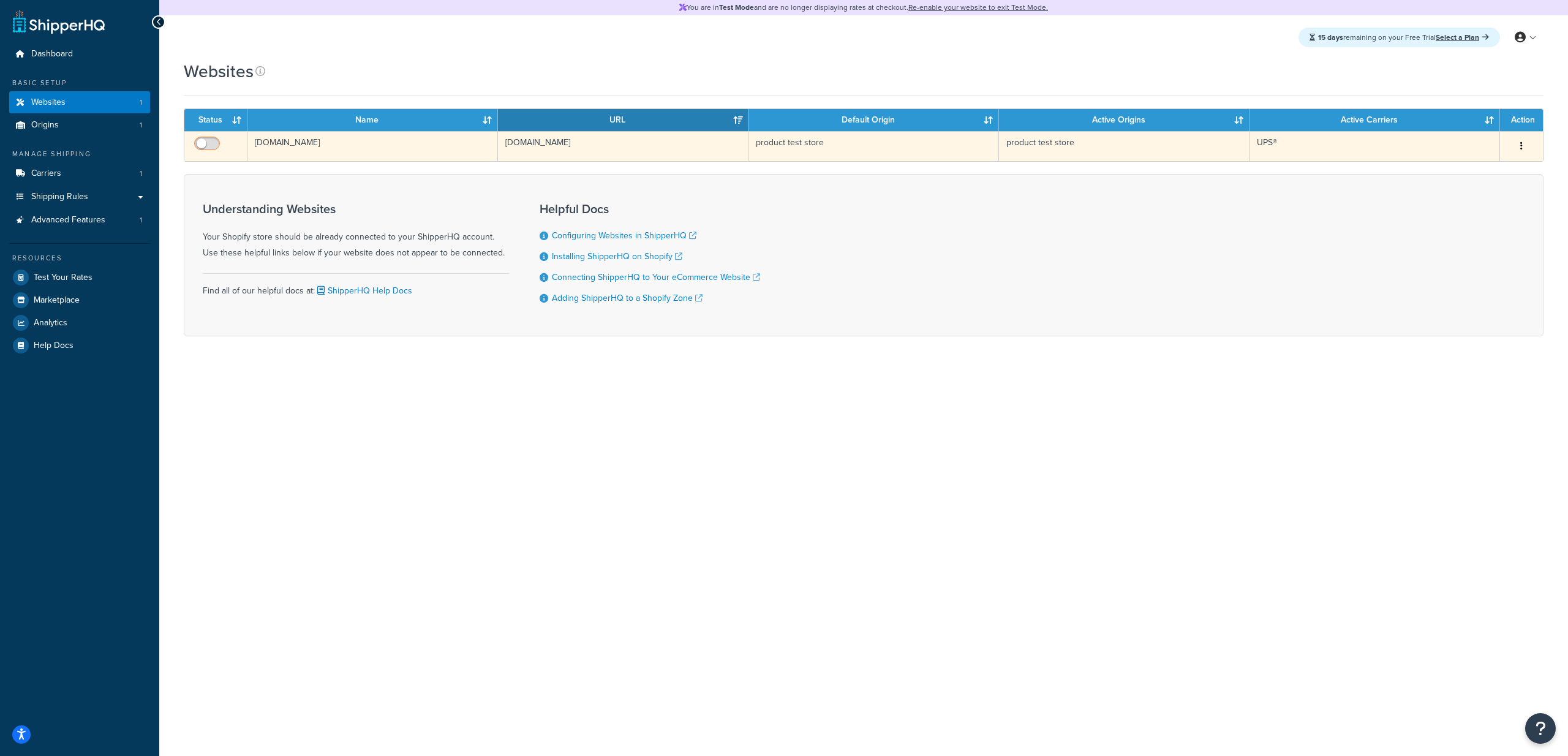
click at [211, 146] on input "checkbox" at bounding box center [208, 147] width 34 height 15
checkbox input "true"
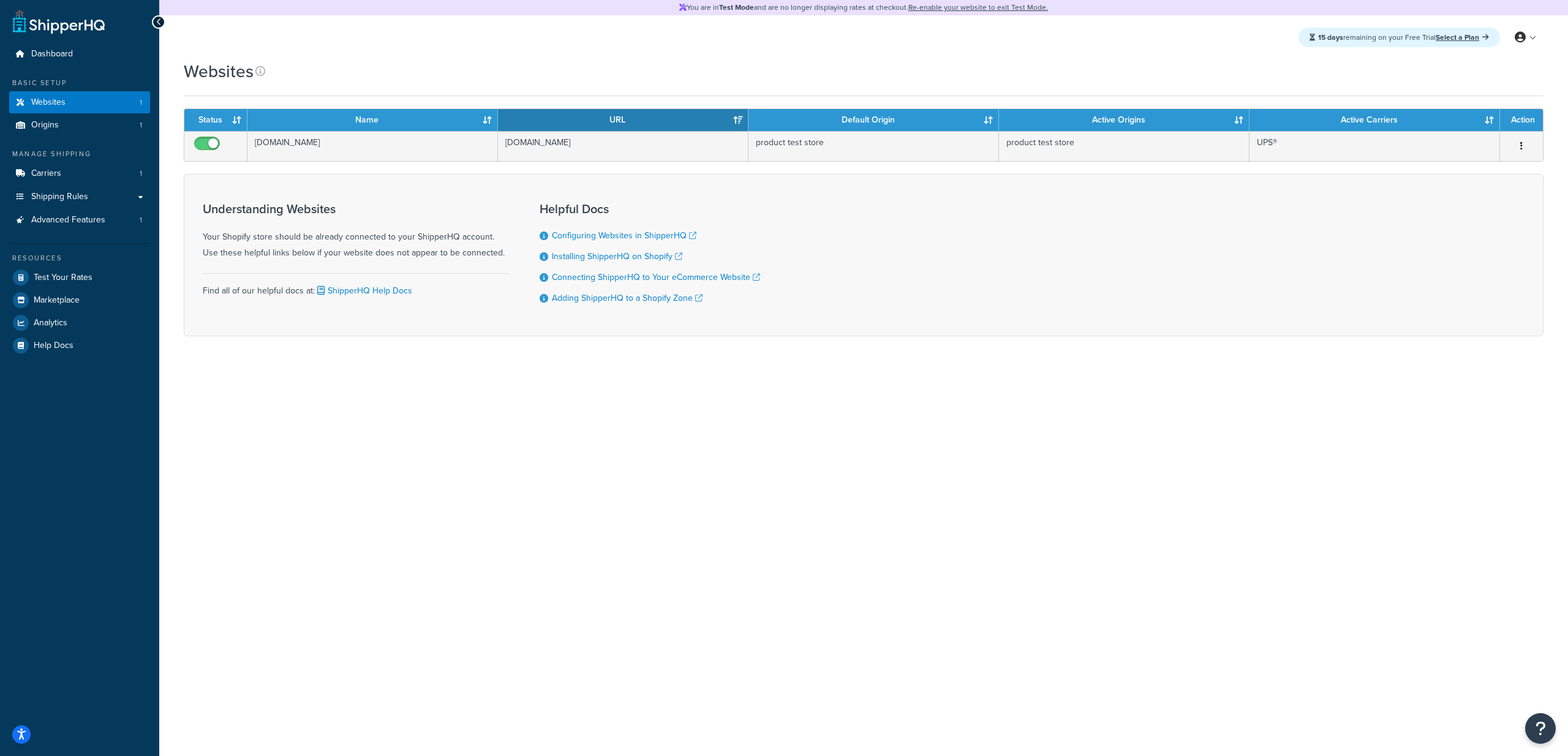
click at [341, 470] on div "You are in Test Mode and are no longer displaying rates at checkout. Re-enable …" at bounding box center [864, 378] width 1409 height 756
click at [89, 175] on link "Carriers 1" at bounding box center [80, 173] width 141 height 23
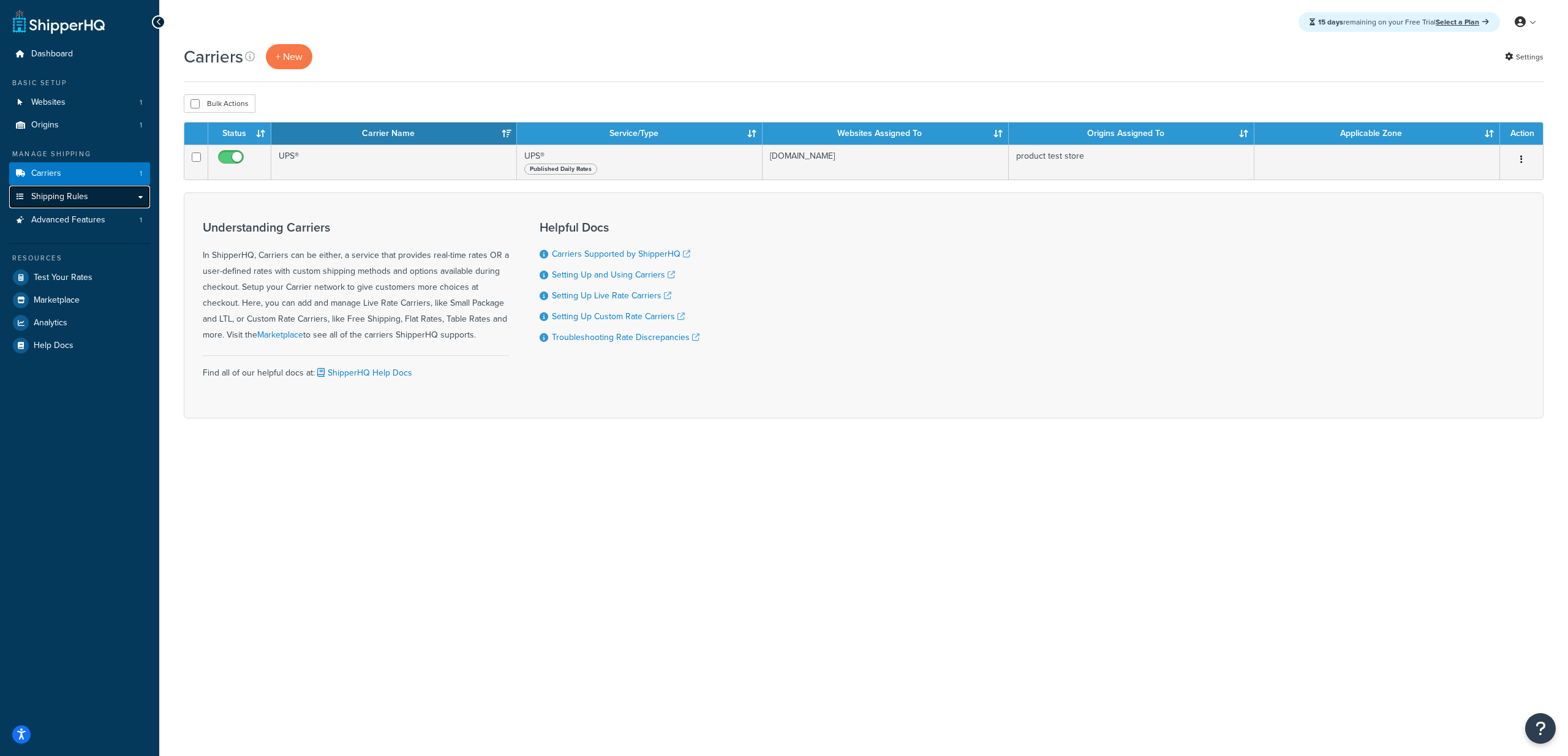
click at [45, 186] on link "Shipping Rules" at bounding box center [80, 197] width 141 height 23
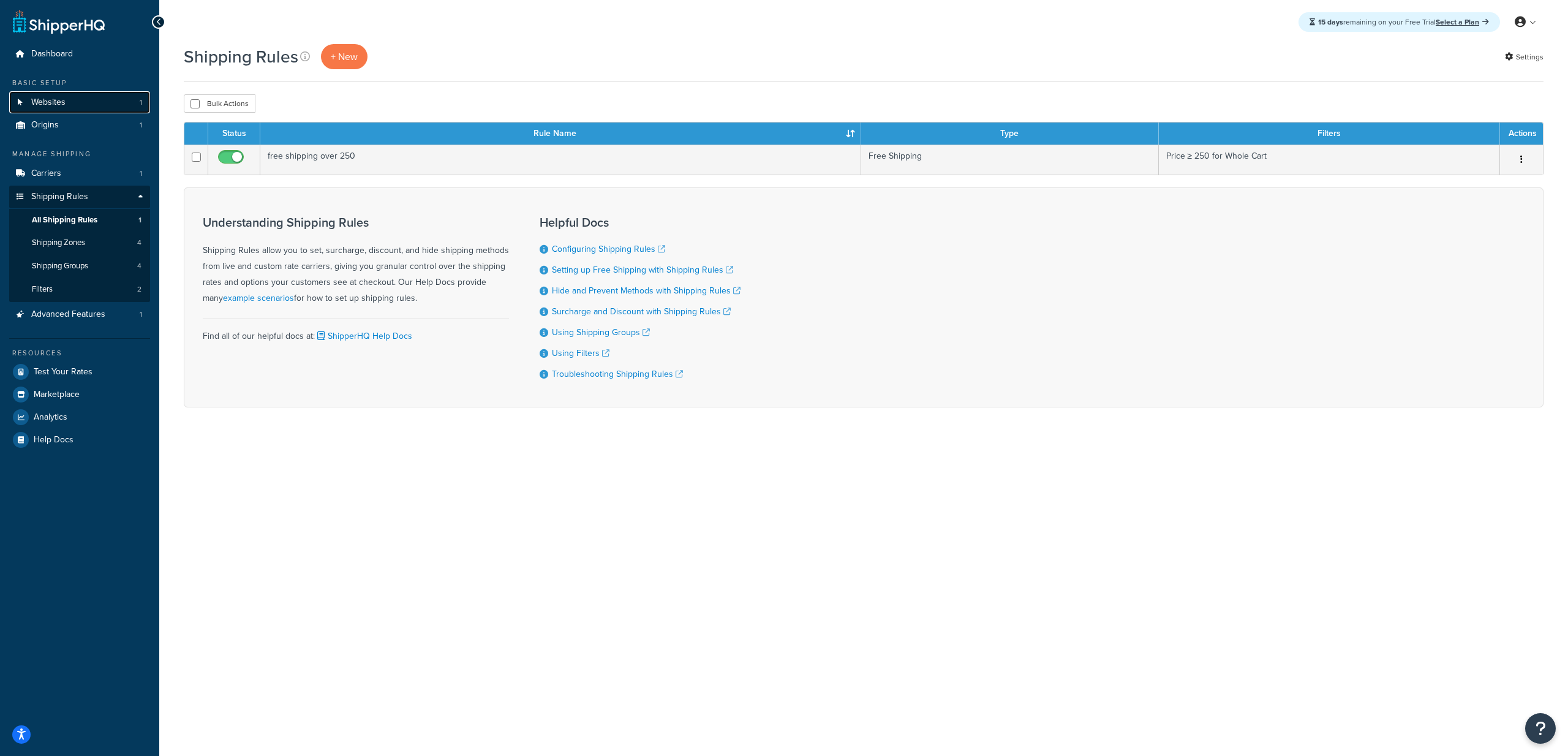
click at [72, 96] on link "Websites 1" at bounding box center [80, 102] width 141 height 23
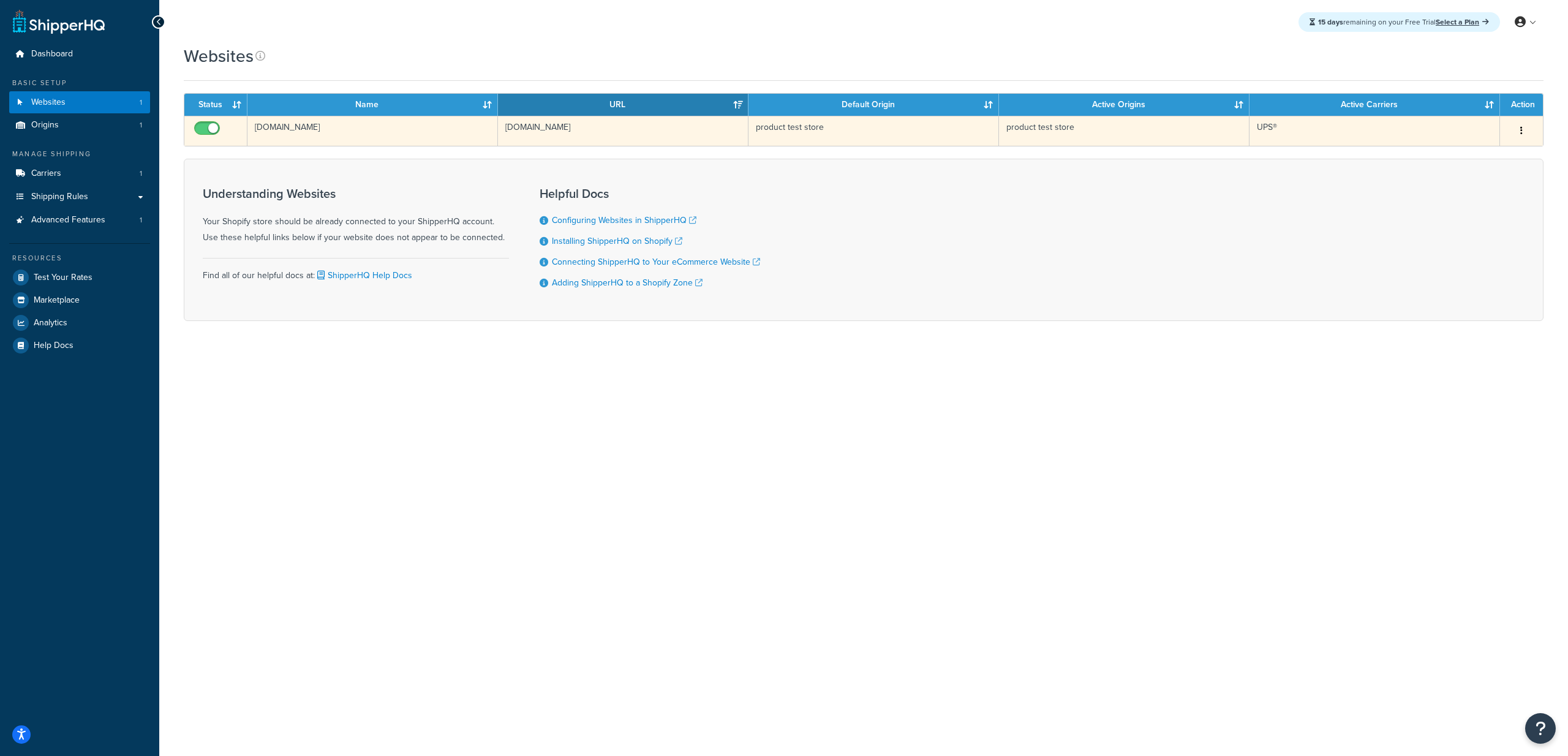
click at [216, 126] on input "checkbox" at bounding box center [208, 131] width 34 height 15
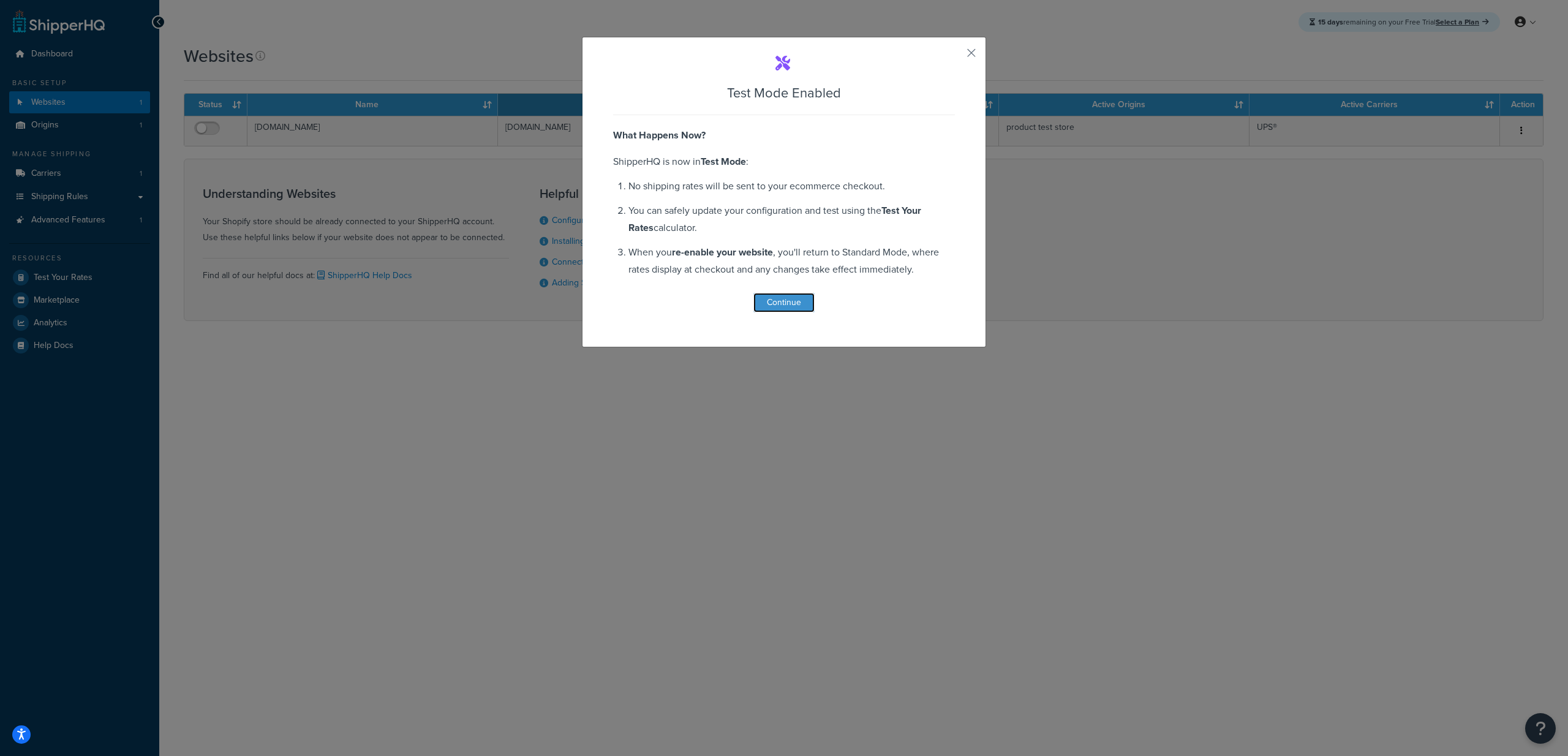
drag, startPoint x: 766, startPoint y: 308, endPoint x: 763, endPoint y: 303, distance: 5.8
click at [766, 308] on button "Continue" at bounding box center [783, 303] width 61 height 20
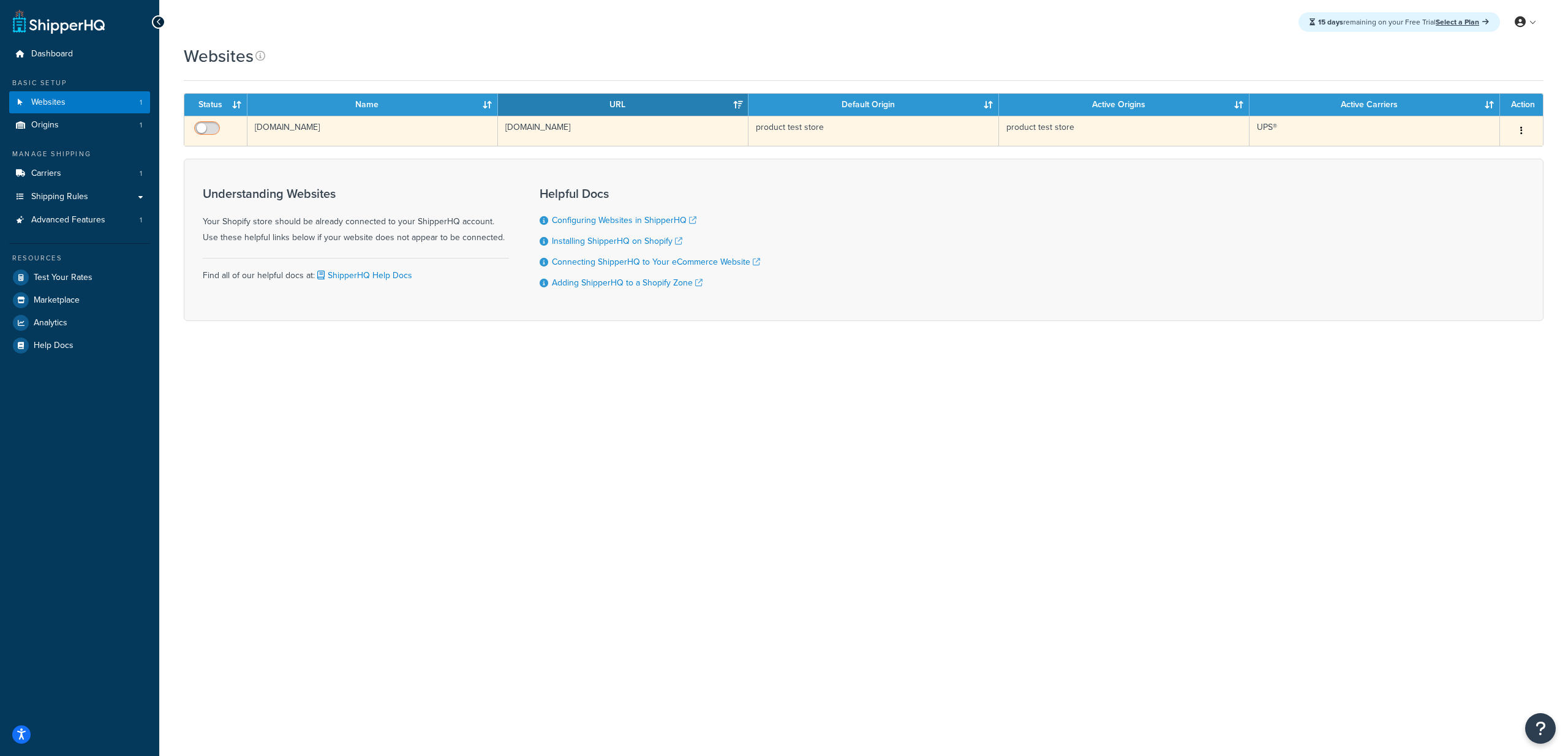
click at [211, 127] on input "checkbox" at bounding box center [208, 131] width 34 height 15
checkbox input "true"
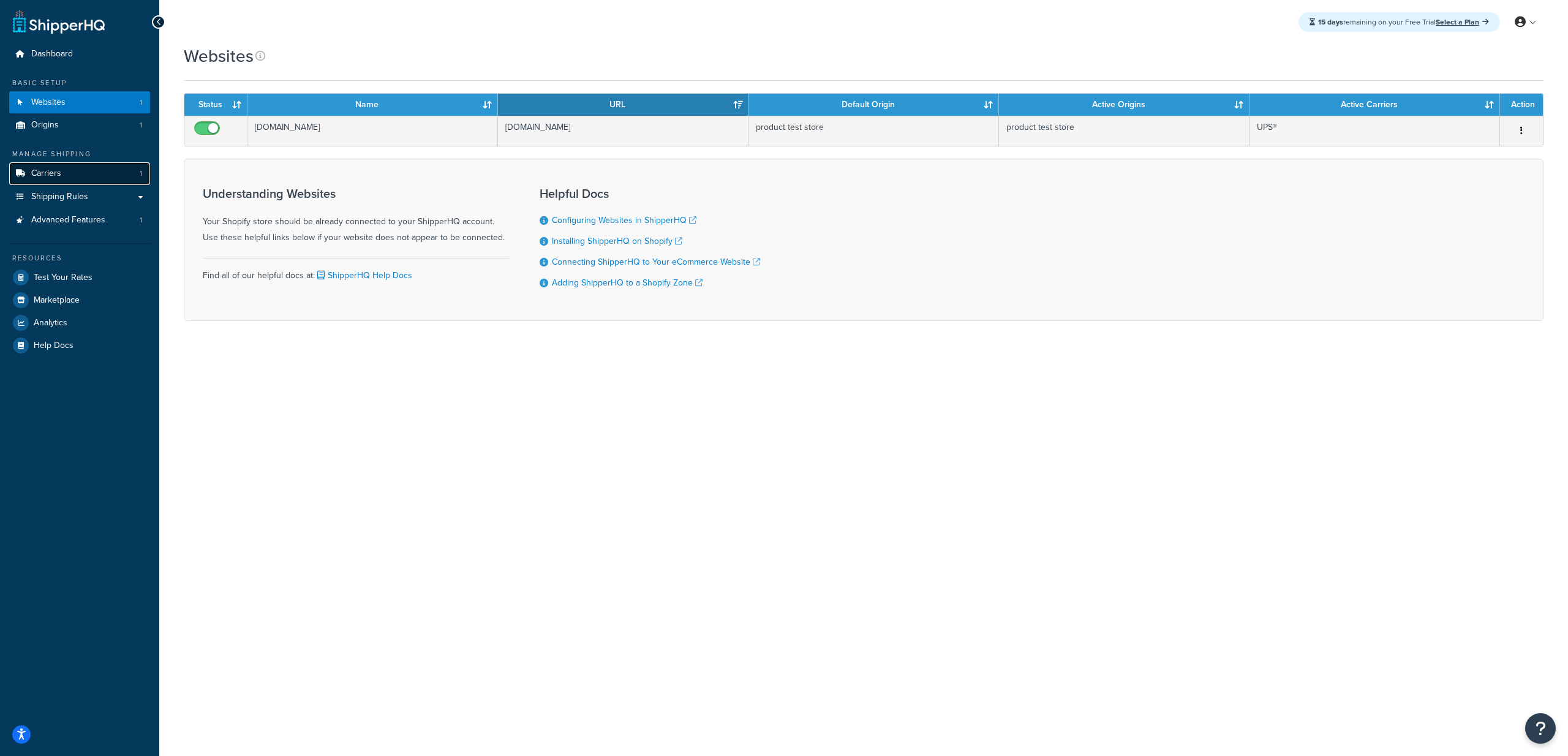
click at [63, 176] on link "Carriers 1" at bounding box center [80, 173] width 141 height 23
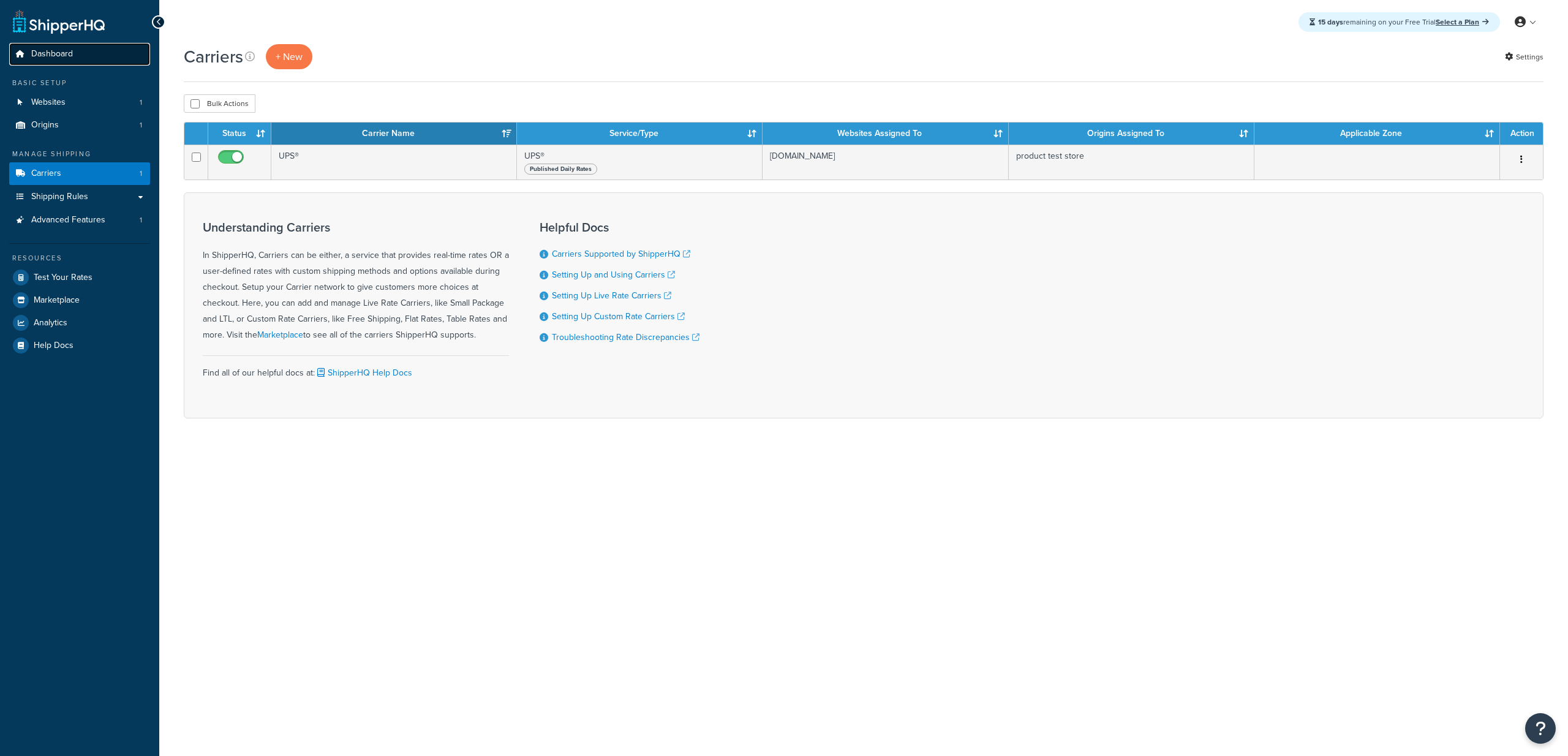
click at [62, 55] on span "Dashboard" at bounding box center [52, 54] width 42 height 10
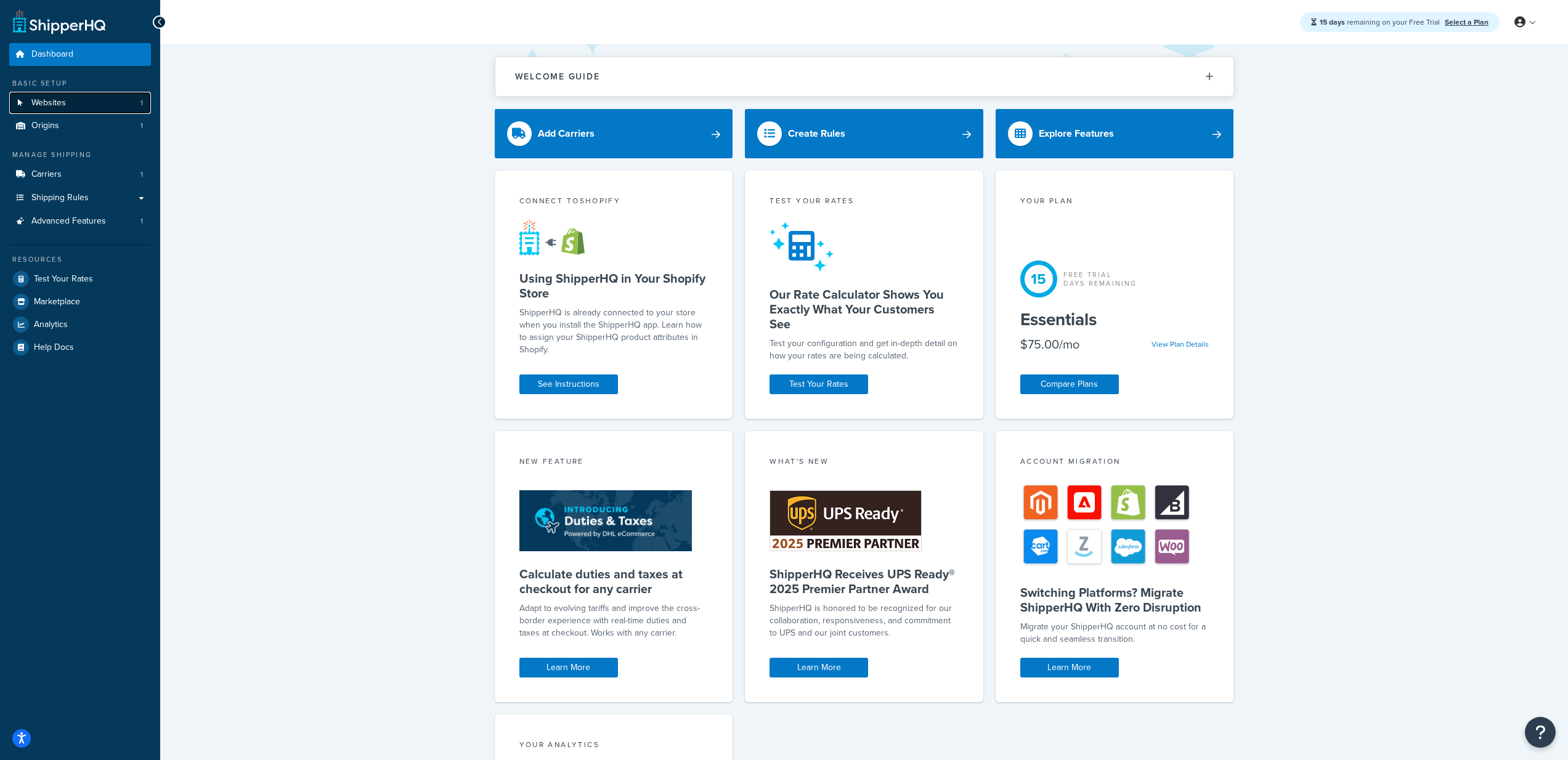
click at [79, 101] on link "Websites 1" at bounding box center [80, 103] width 142 height 23
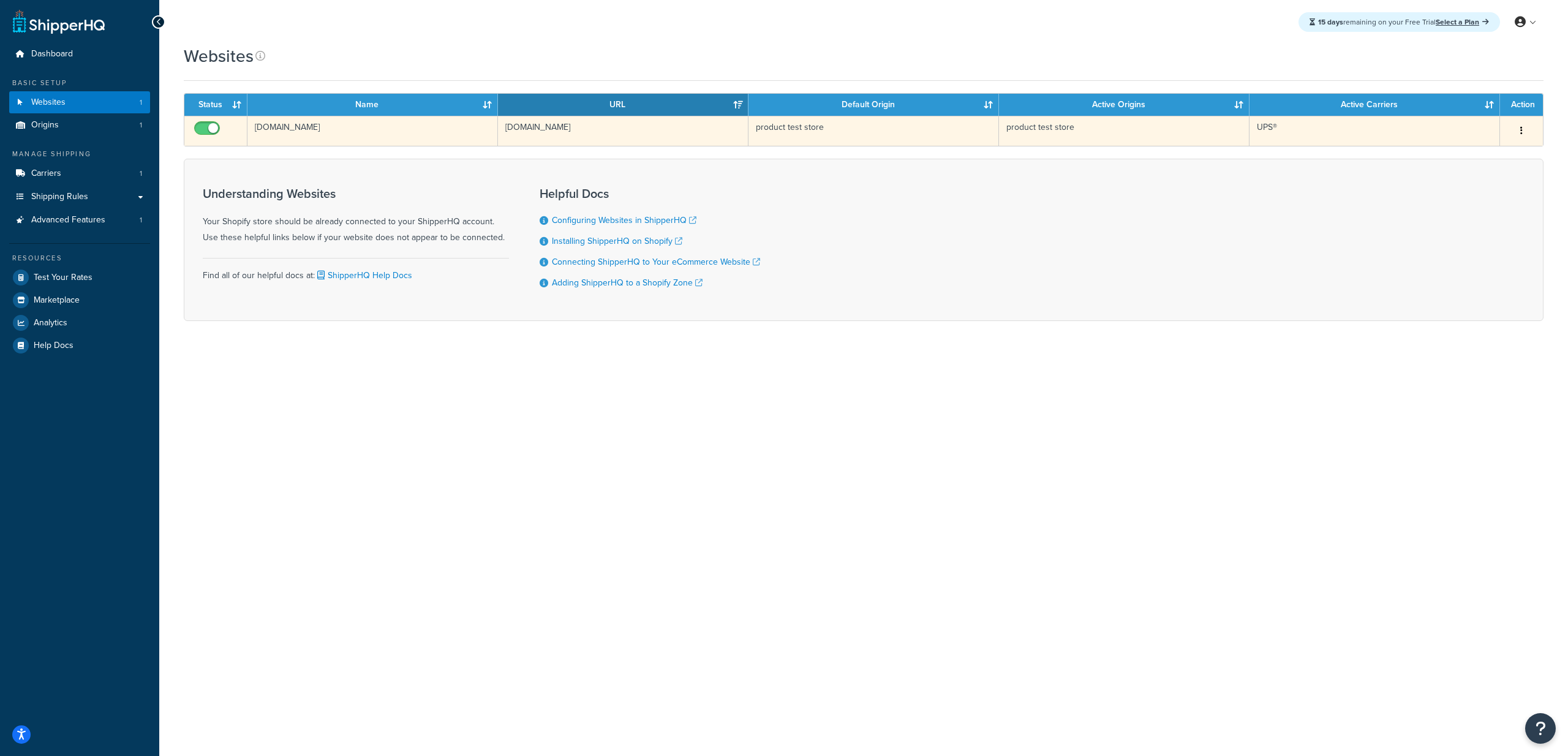
click at [205, 126] on input "checkbox" at bounding box center [208, 131] width 34 height 15
checkbox input "false"
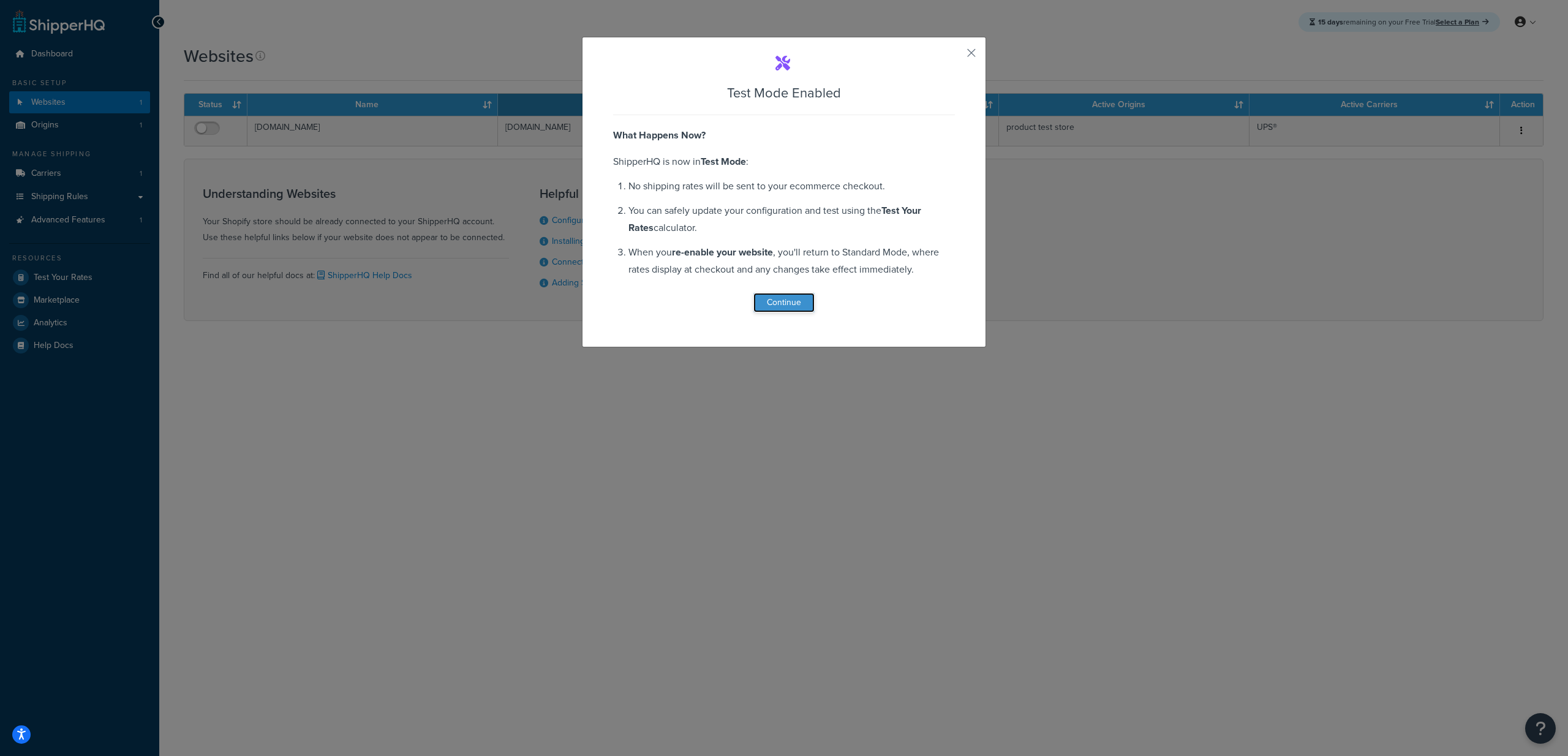
click at [791, 299] on button "Continue" at bounding box center [783, 303] width 61 height 20
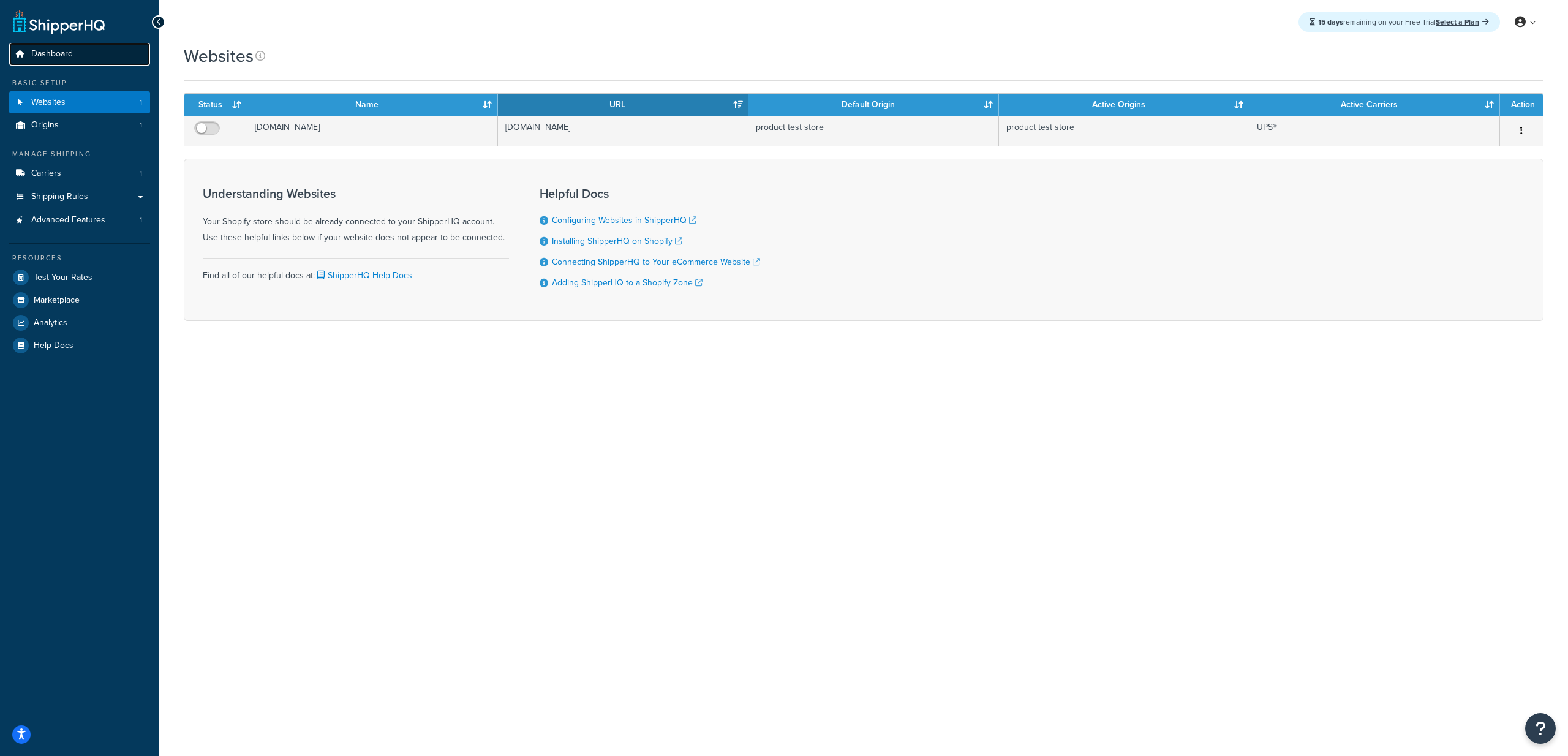
click at [40, 44] on link "Dashboard" at bounding box center [80, 54] width 141 height 23
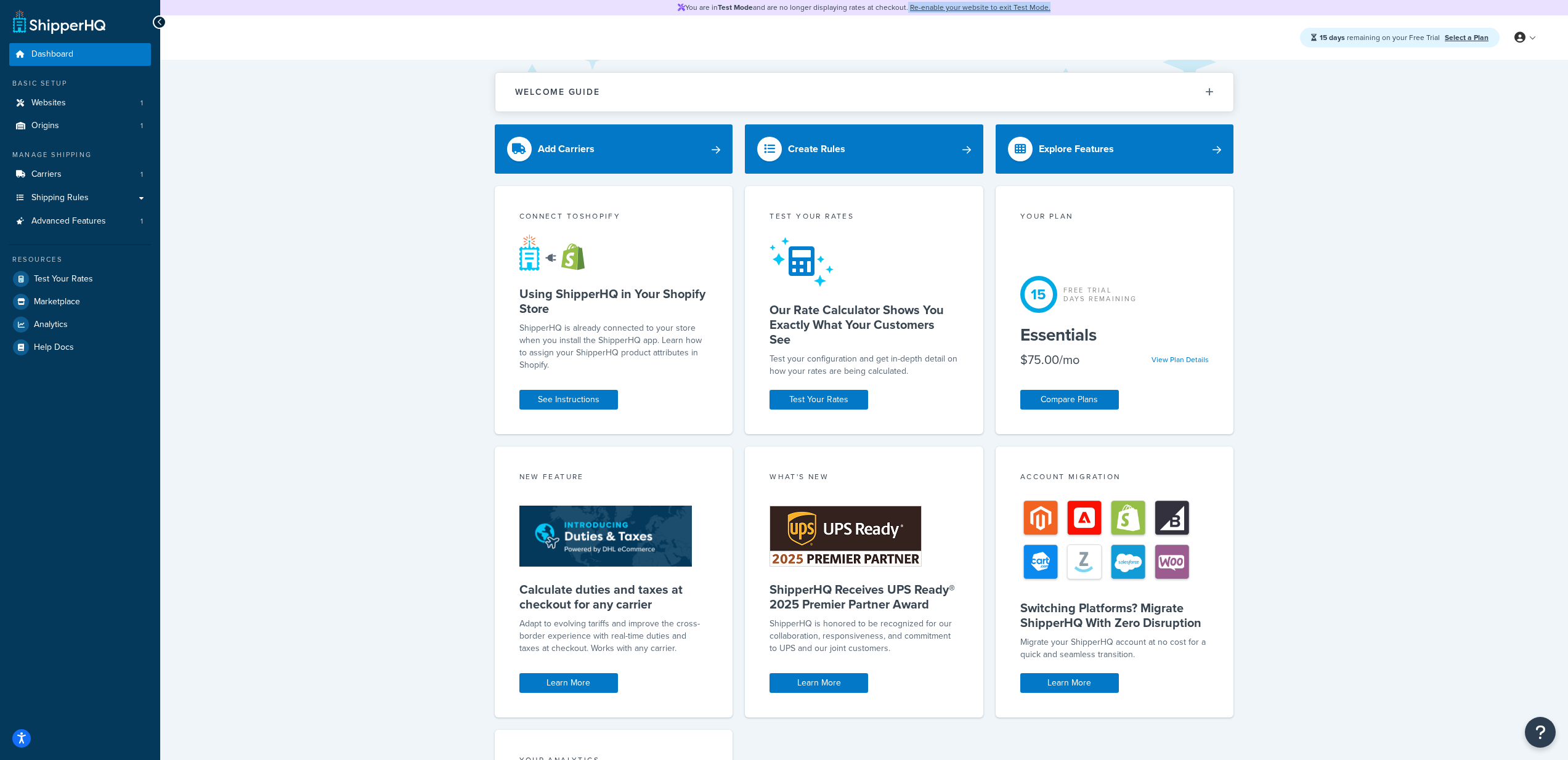
drag, startPoint x: 910, startPoint y: 11, endPoint x: 1099, endPoint y: 19, distance: 189.2
click at [1099, 19] on div "You are in Test Mode and are no longer displaying rates at checkout. Re-enable …" at bounding box center [864, 500] width 1408 height 1001
click at [1088, 32] on div "15 days remaining on your Free Trial Select a Plan My Profile Billing Global Se…" at bounding box center [864, 38] width 1408 height 45
click at [1468, 68] on link "My Profile" at bounding box center [1487, 63] width 110 height 25
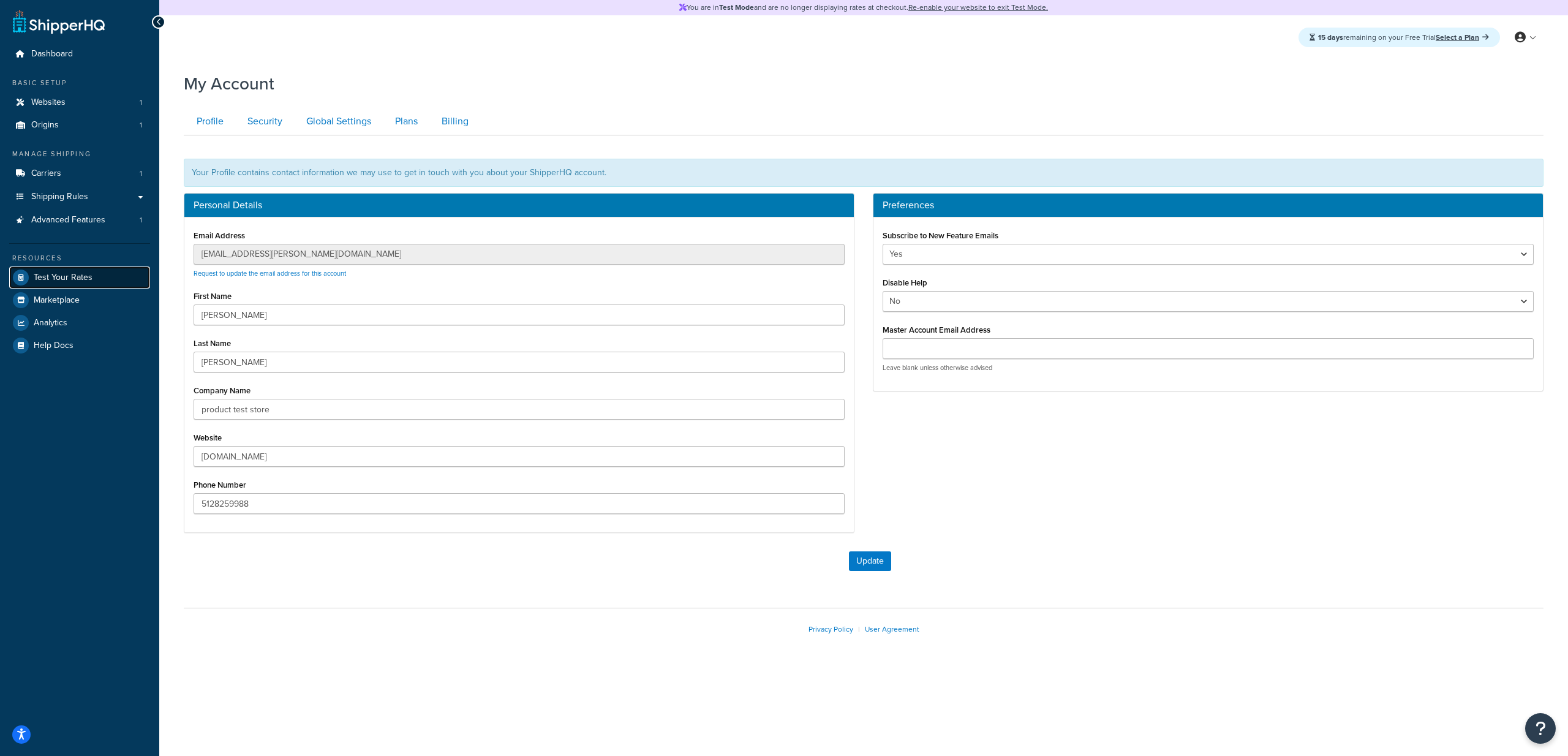
click at [60, 284] on link "Test Your Rates" at bounding box center [80, 277] width 141 height 22
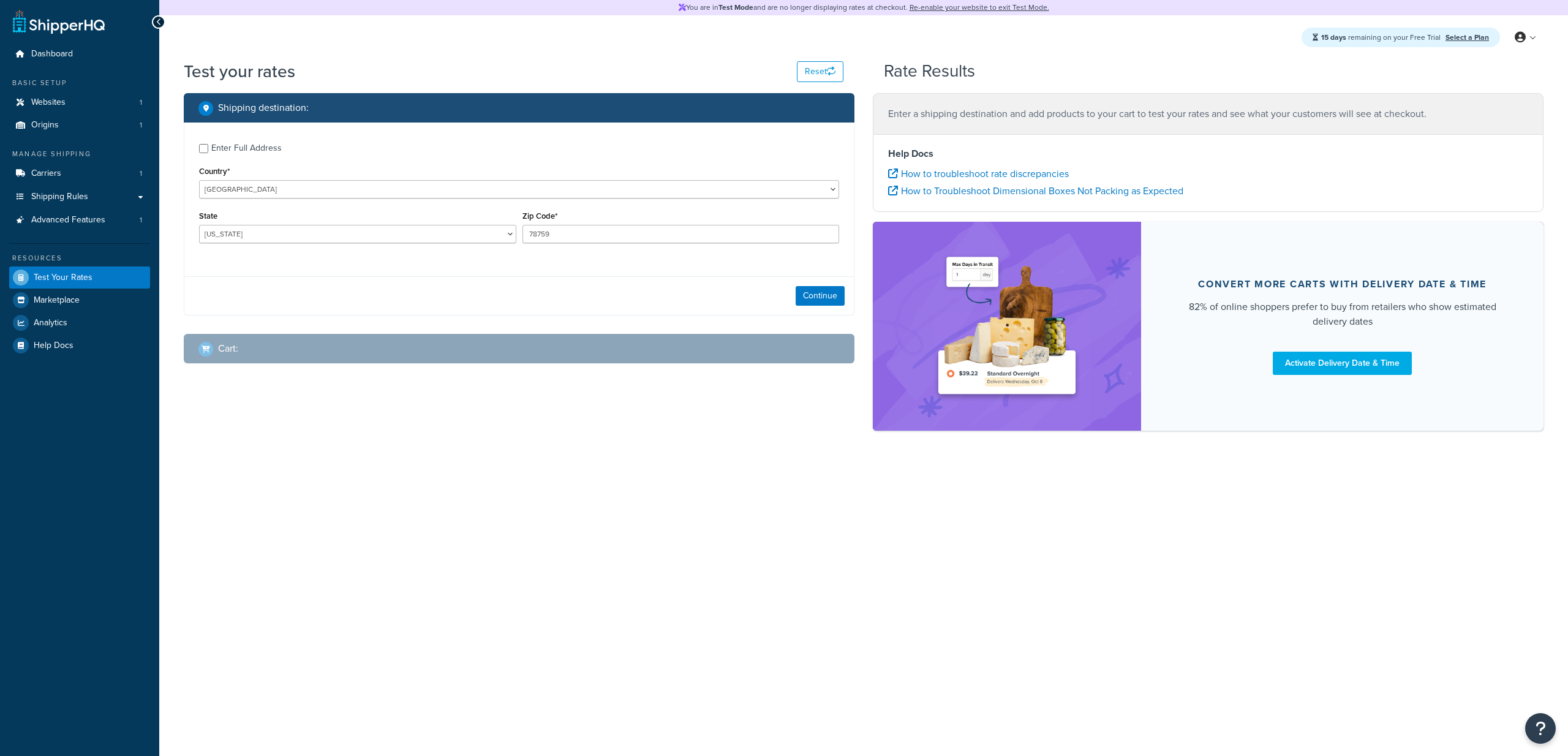
select select "[GEOGRAPHIC_DATA]"
click at [1466, 107] on span "Global Settings" at bounding box center [1484, 111] width 52 height 12
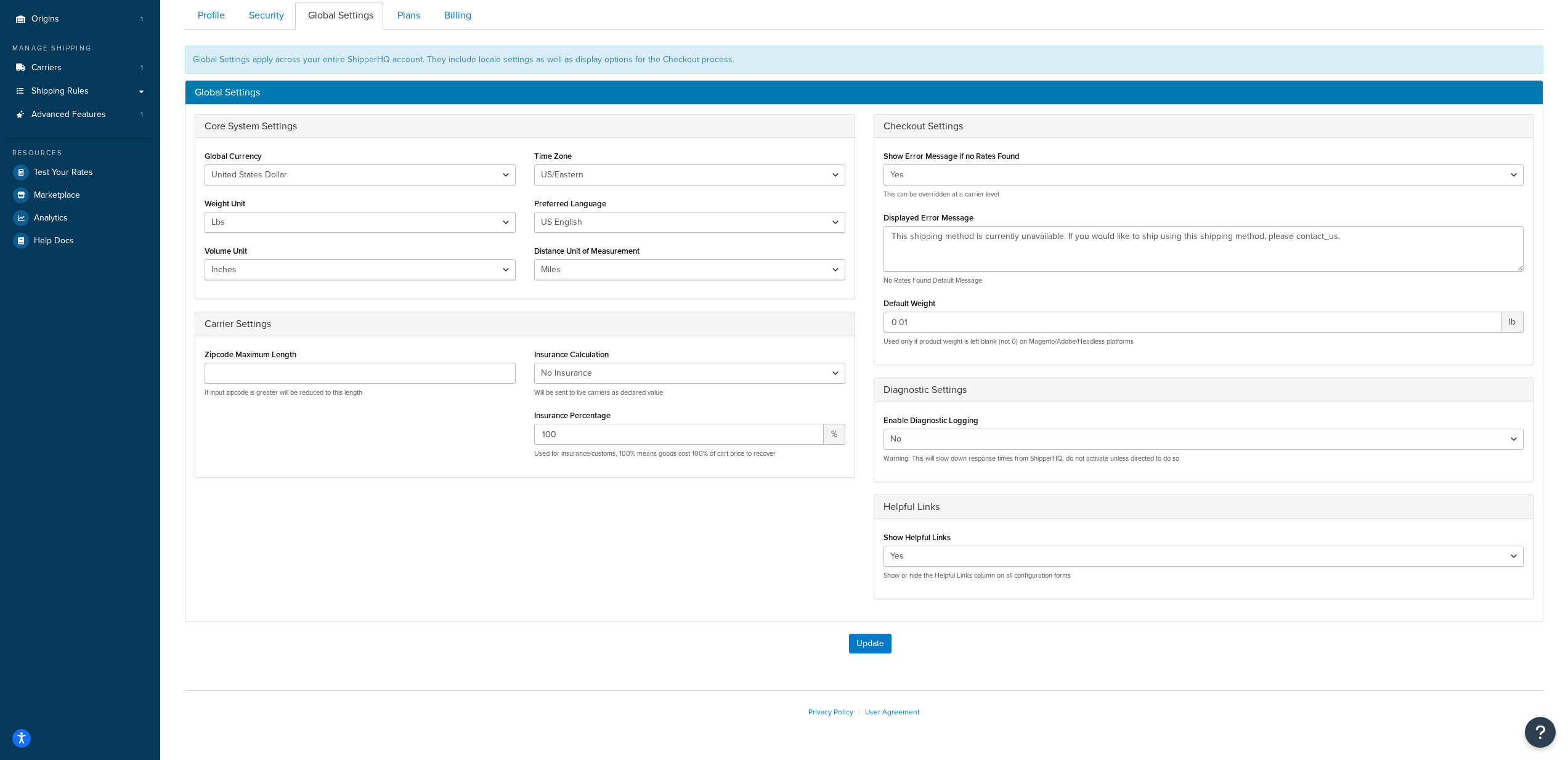
scroll to position [141, 0]
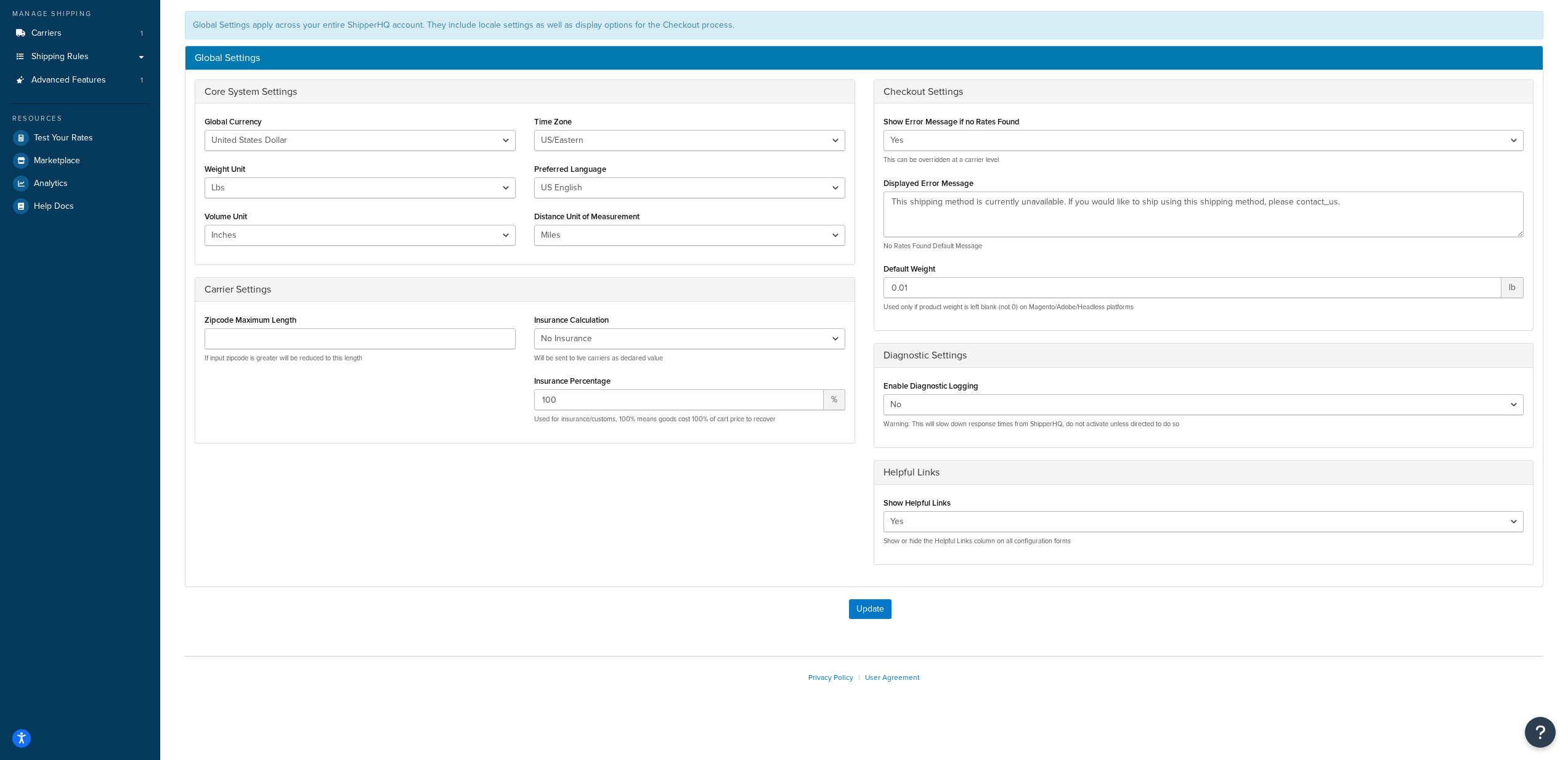
click at [789, 498] on div "Core System Settings Global Currency United States Dollar Euro British Pound Au…" at bounding box center [864, 329] width 1357 height 498
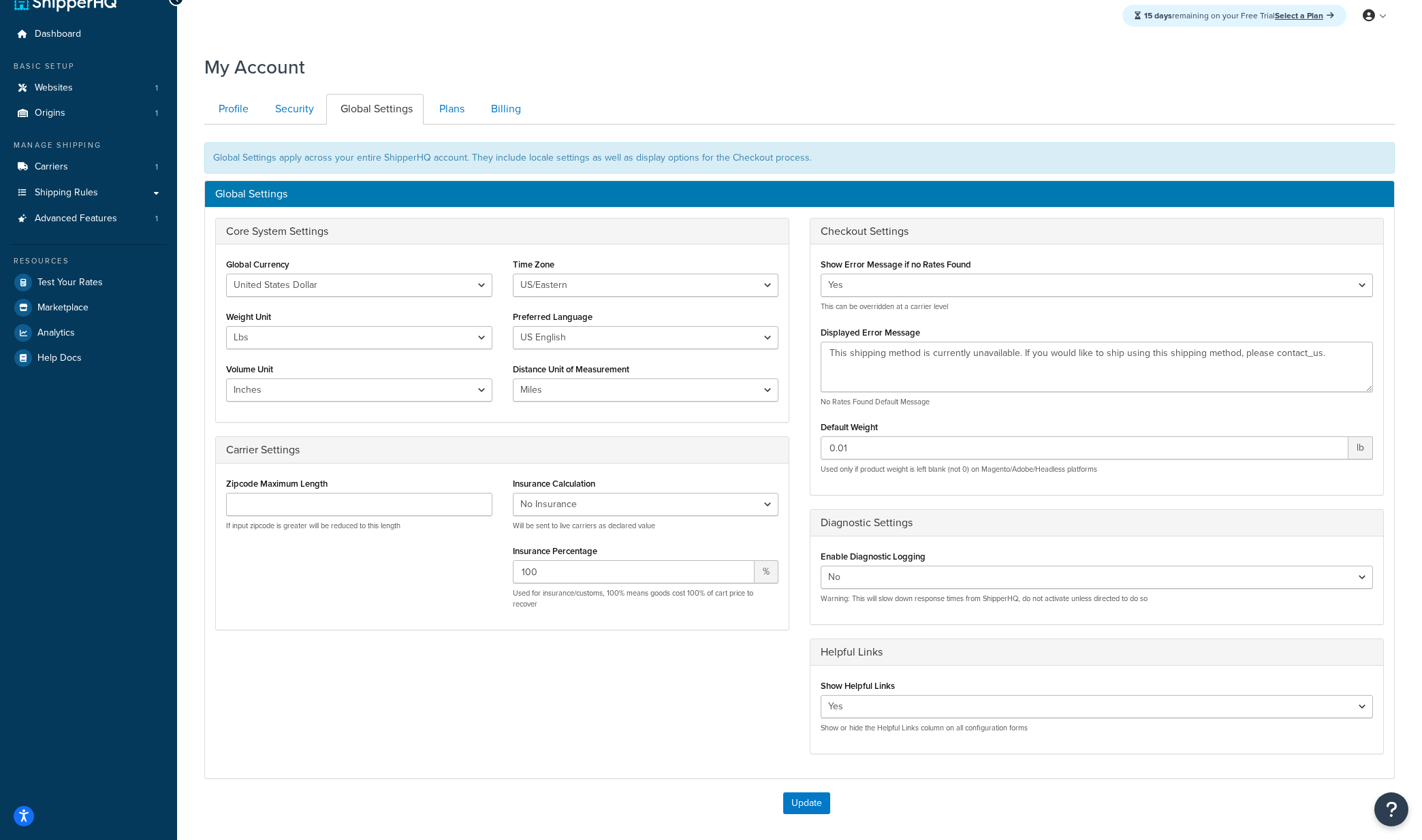
scroll to position [0, 0]
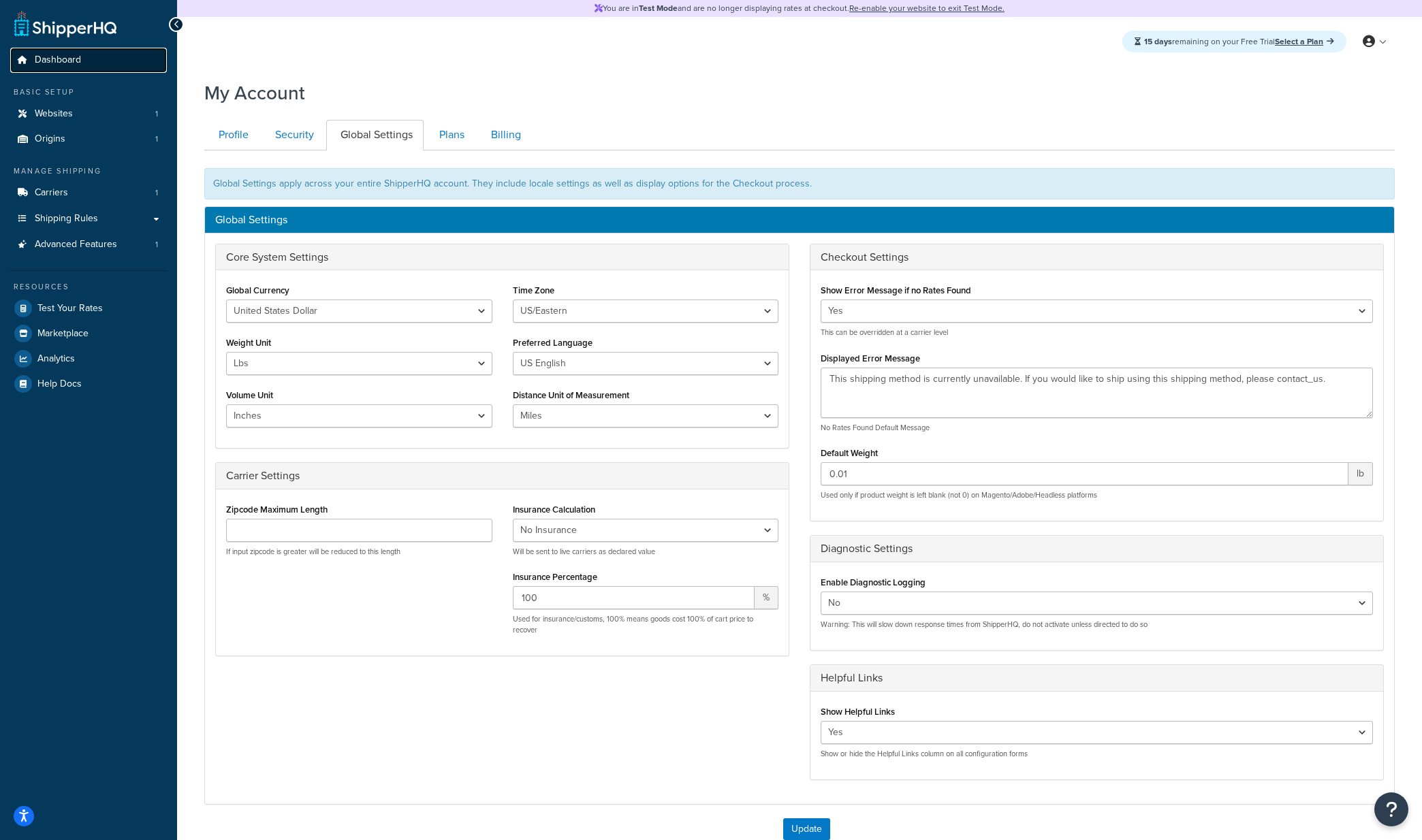
click at [51, 55] on span "Dashboard" at bounding box center [58, 60] width 47 height 12
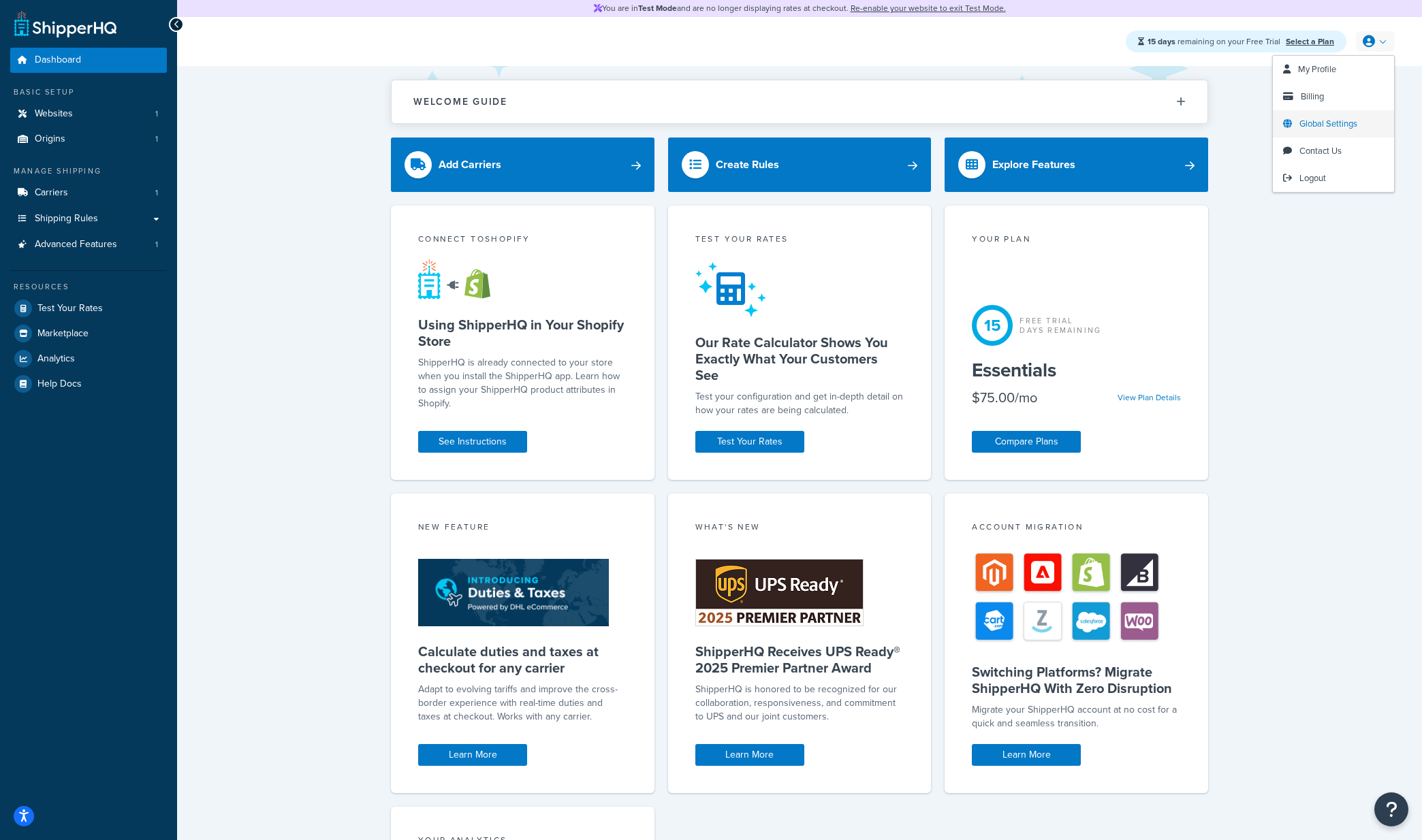
click at [1322, 127] on span "Global Settings" at bounding box center [1328, 123] width 58 height 13
